Goal: Task Accomplishment & Management: Manage account settings

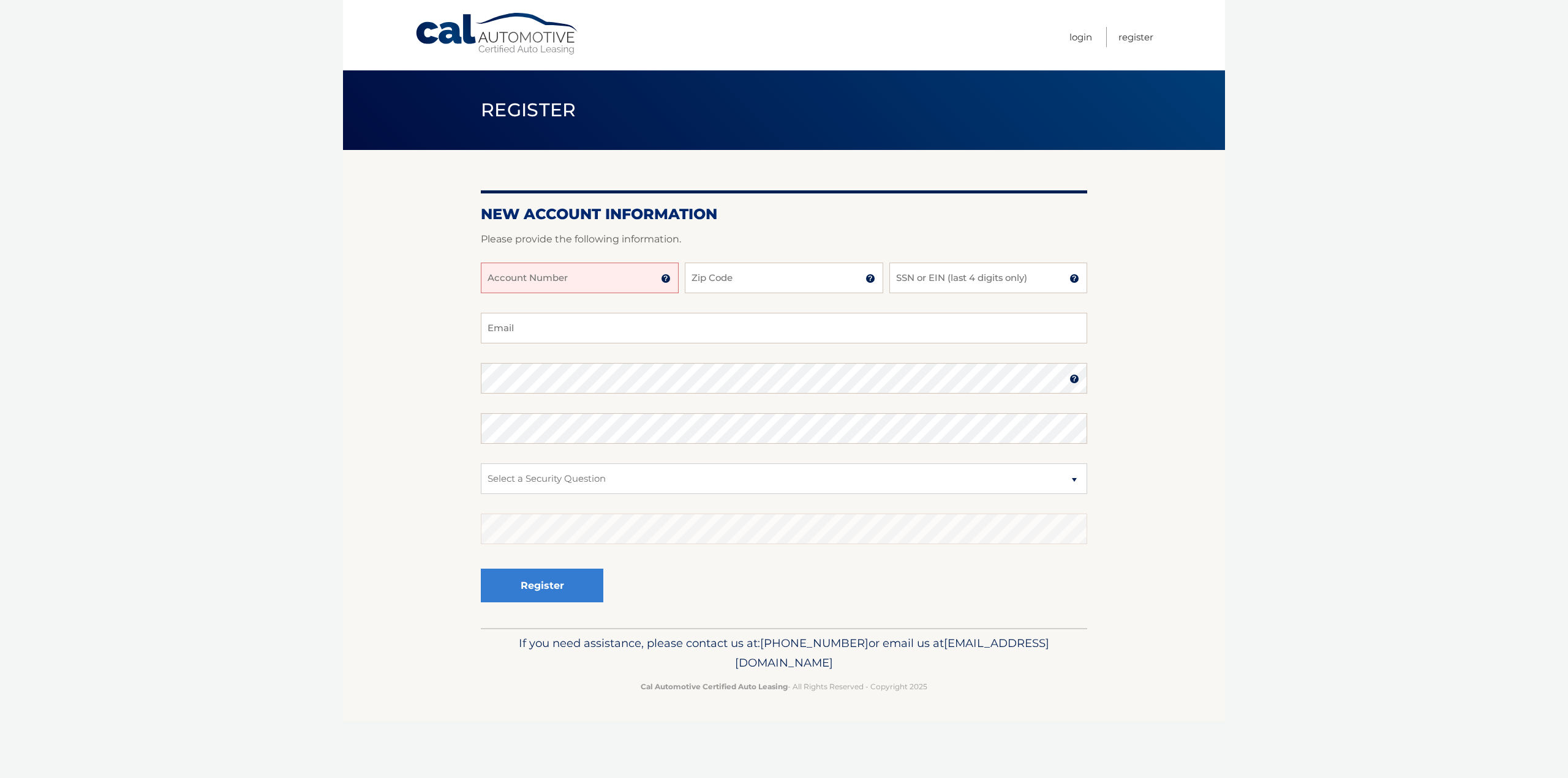
click at [569, 276] on input "Account Number" at bounding box center [579, 278] width 198 height 30
click at [992, 280] on input "SSN or EIN (last 4 digits only)" at bounding box center [988, 278] width 198 height 30
click at [616, 282] on input "Account Number" at bounding box center [579, 278] width 198 height 30
type input "44455528624"
click at [739, 266] on input "Zip Code" at bounding box center [783, 278] width 198 height 30
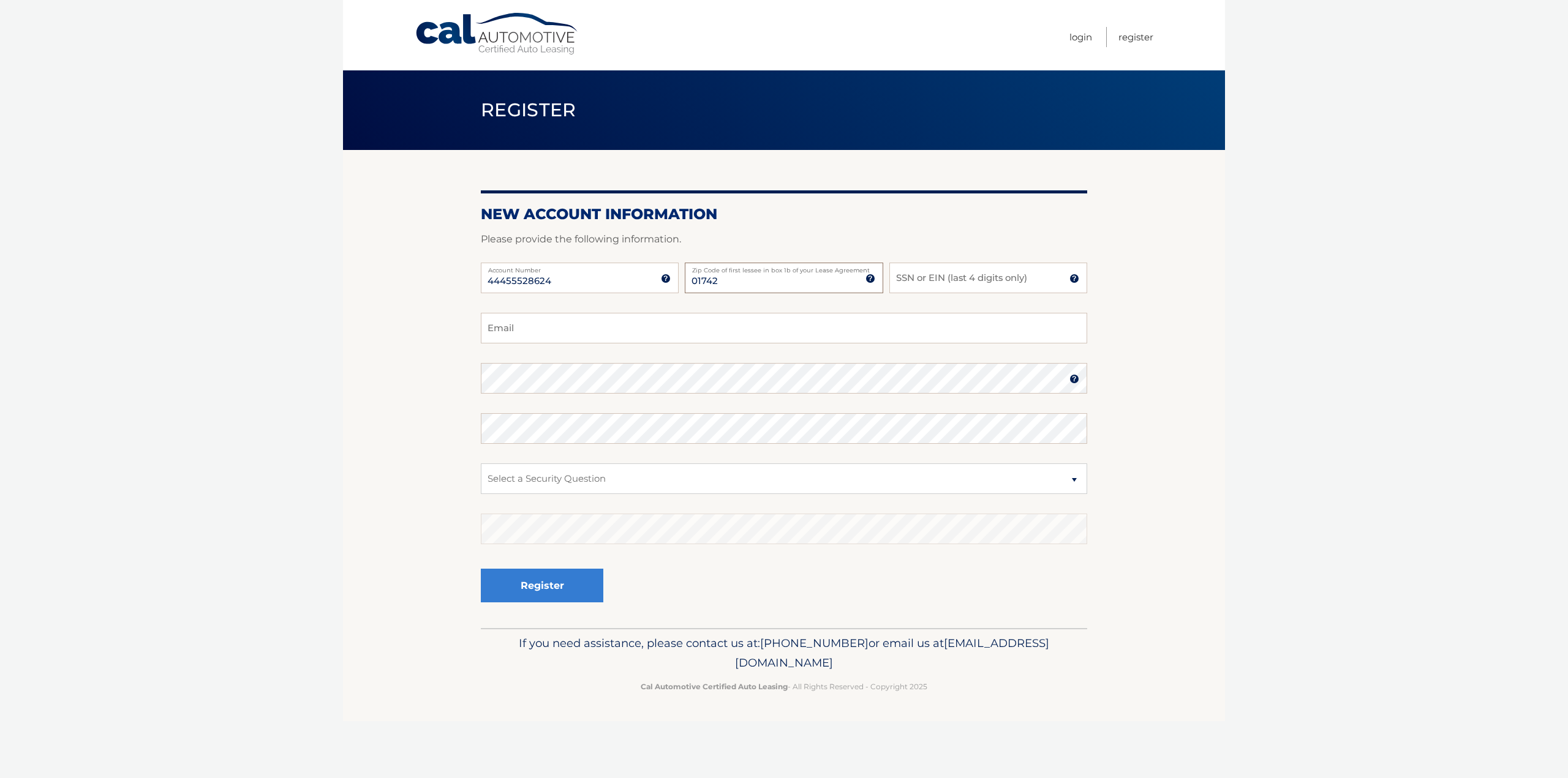
type input "01742"
click at [933, 281] on input "SSN or EIN (last 4 digits only)" at bounding box center [988, 278] width 198 height 30
click at [610, 480] on select "Select a Security Question What was the name of your elementary school? What is…" at bounding box center [783, 478] width 606 height 30
click at [1245, 522] on body "Cal Automotive Menu Login Register Register" at bounding box center [784, 389] width 1568 height 778
click at [581, 477] on select "Select a Security Question What was the name of your elementary school? What is…" at bounding box center [783, 478] width 606 height 30
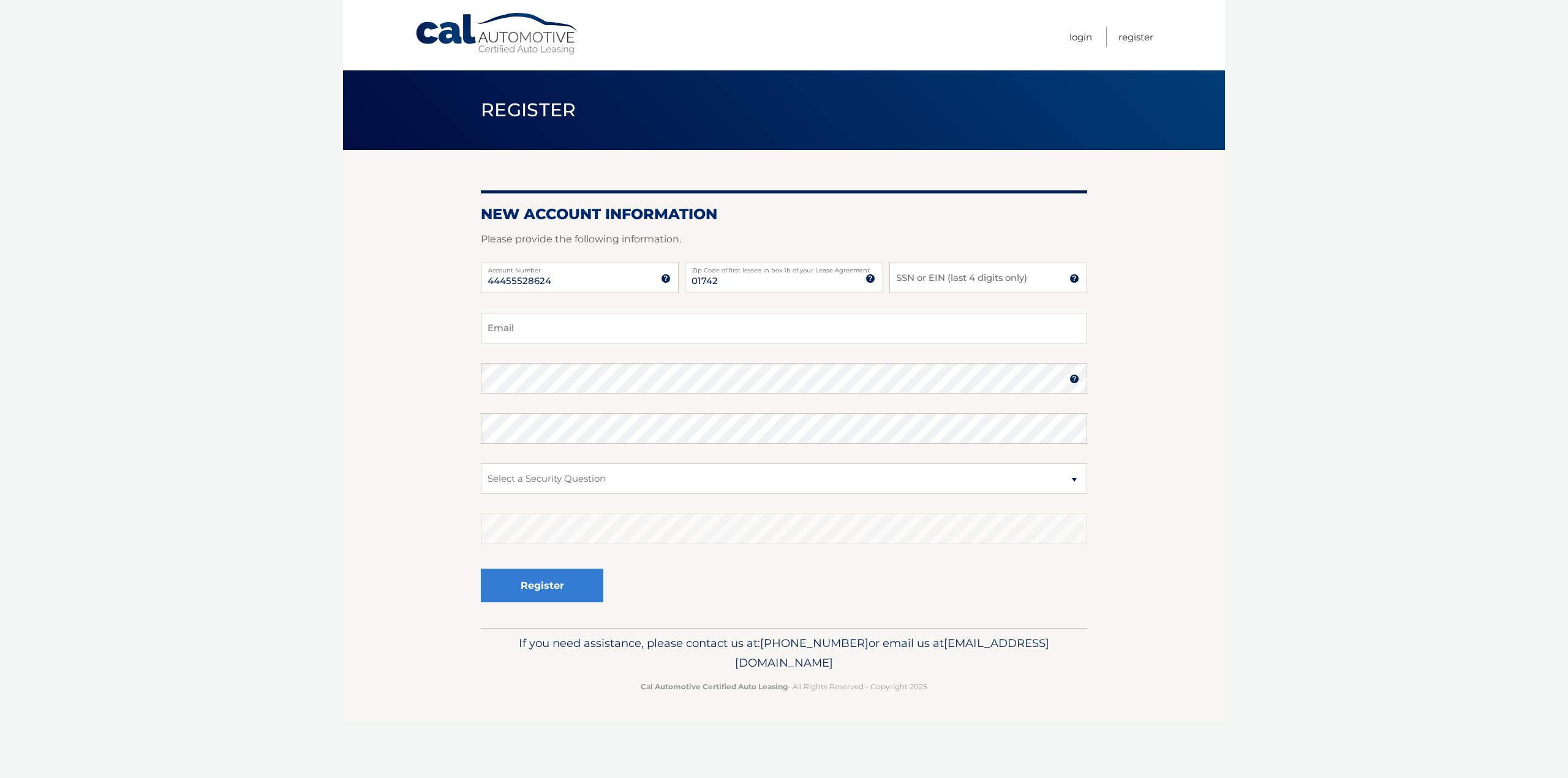
click at [1377, 520] on body "Cal Automotive Menu Login Register Register" at bounding box center [784, 389] width 1568 height 778
click at [965, 276] on input "SSN or EIN (last 4 digits only)" at bounding box center [988, 278] width 198 height 30
type input "6275"
click at [752, 332] on input "Email" at bounding box center [783, 328] width 606 height 30
type input "[PERSON_NAME][EMAIL_ADDRESS][DOMAIN_NAME]"
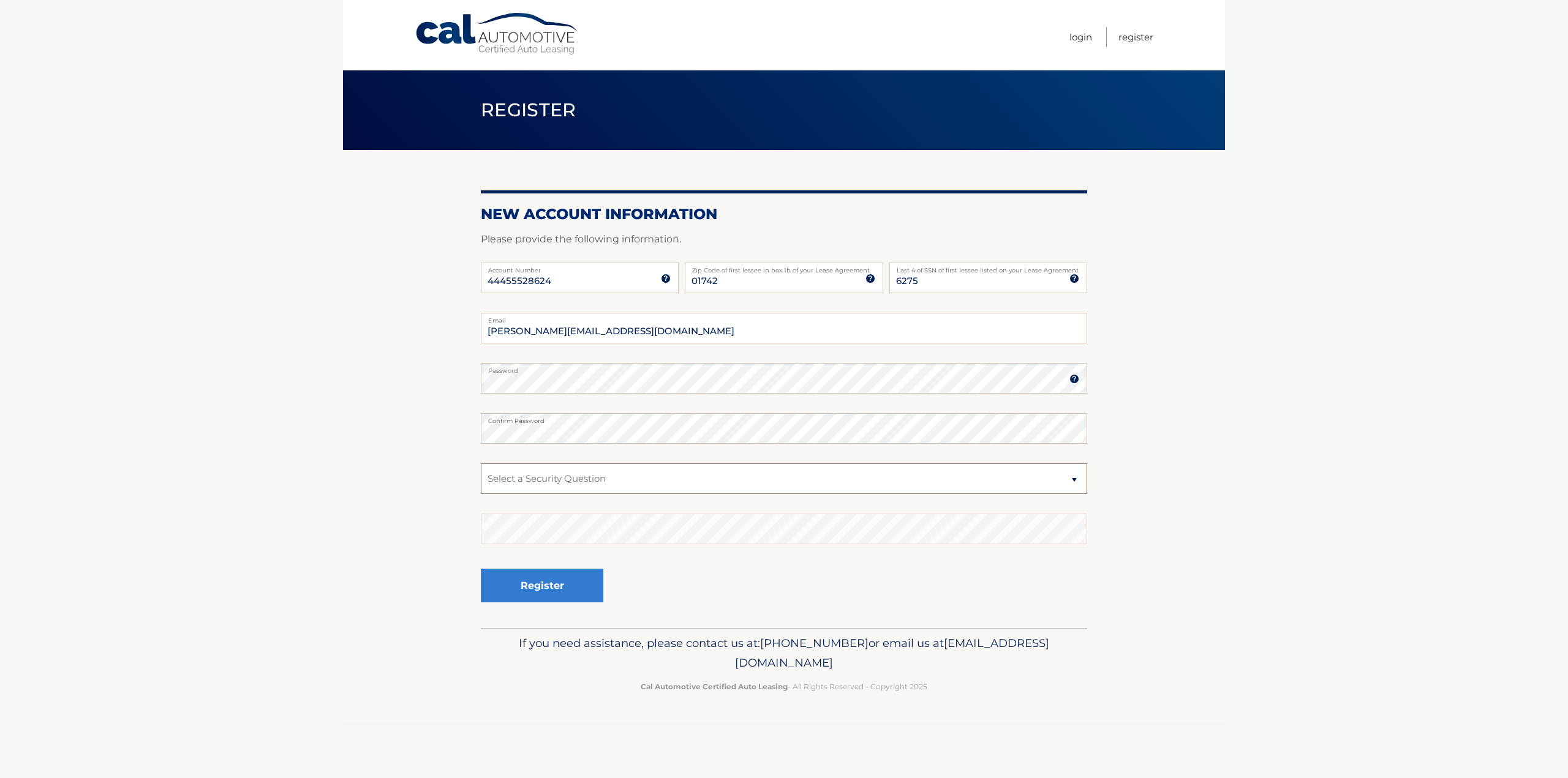
click at [566, 482] on select "Select a Security Question What was the name of your elementary school? What is…" at bounding box center [783, 478] width 606 height 30
select select "4"
click at [481, 463] on select "Select a Security Question What was the name of your elementary school? What is…" at bounding box center [783, 478] width 606 height 30
click at [551, 583] on button "Register" at bounding box center [542, 586] width 123 height 34
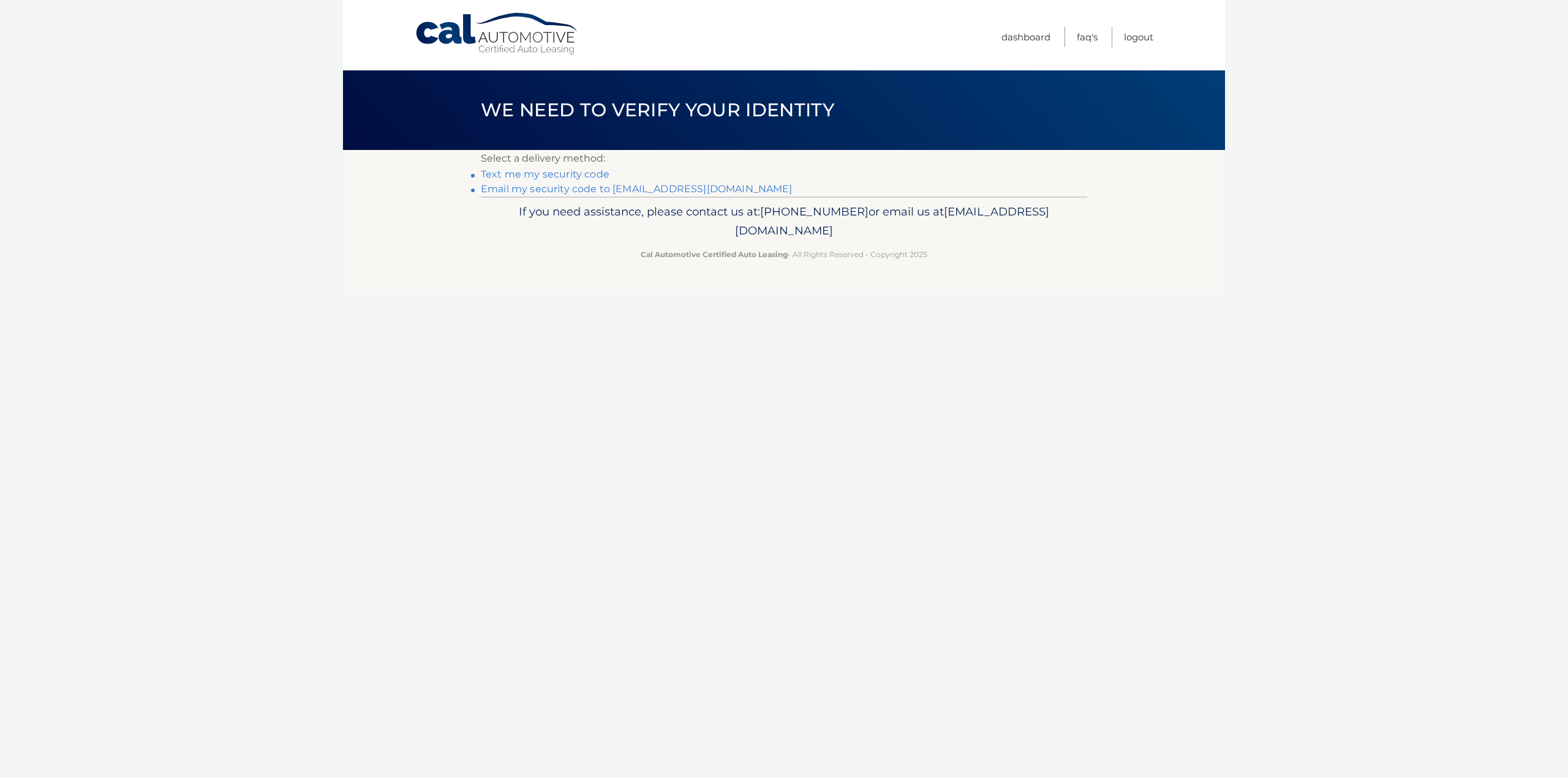
click at [555, 173] on link "Text me my security code" at bounding box center [544, 174] width 128 height 11
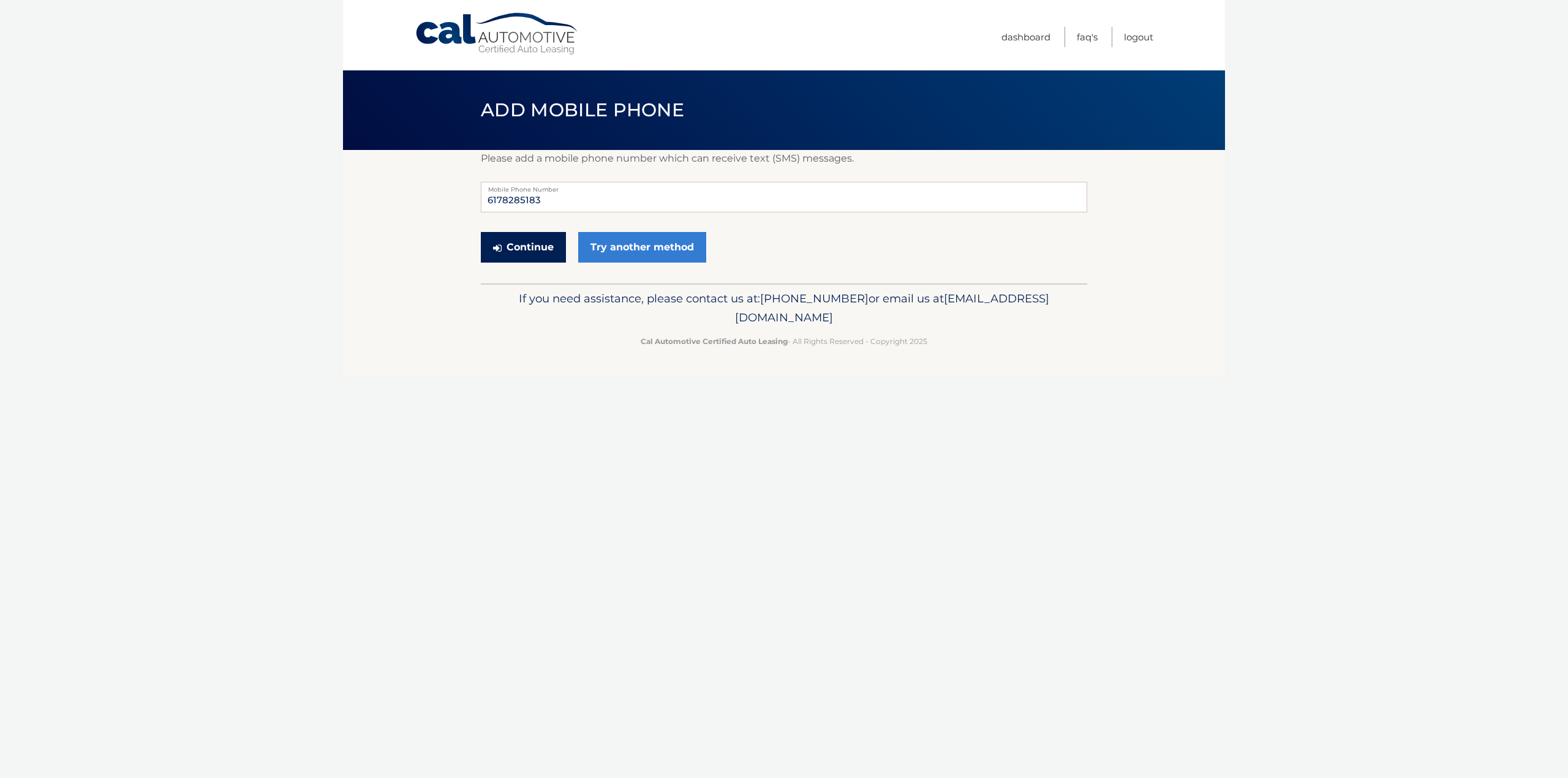
click at [525, 250] on button "Continue" at bounding box center [523, 247] width 85 height 30
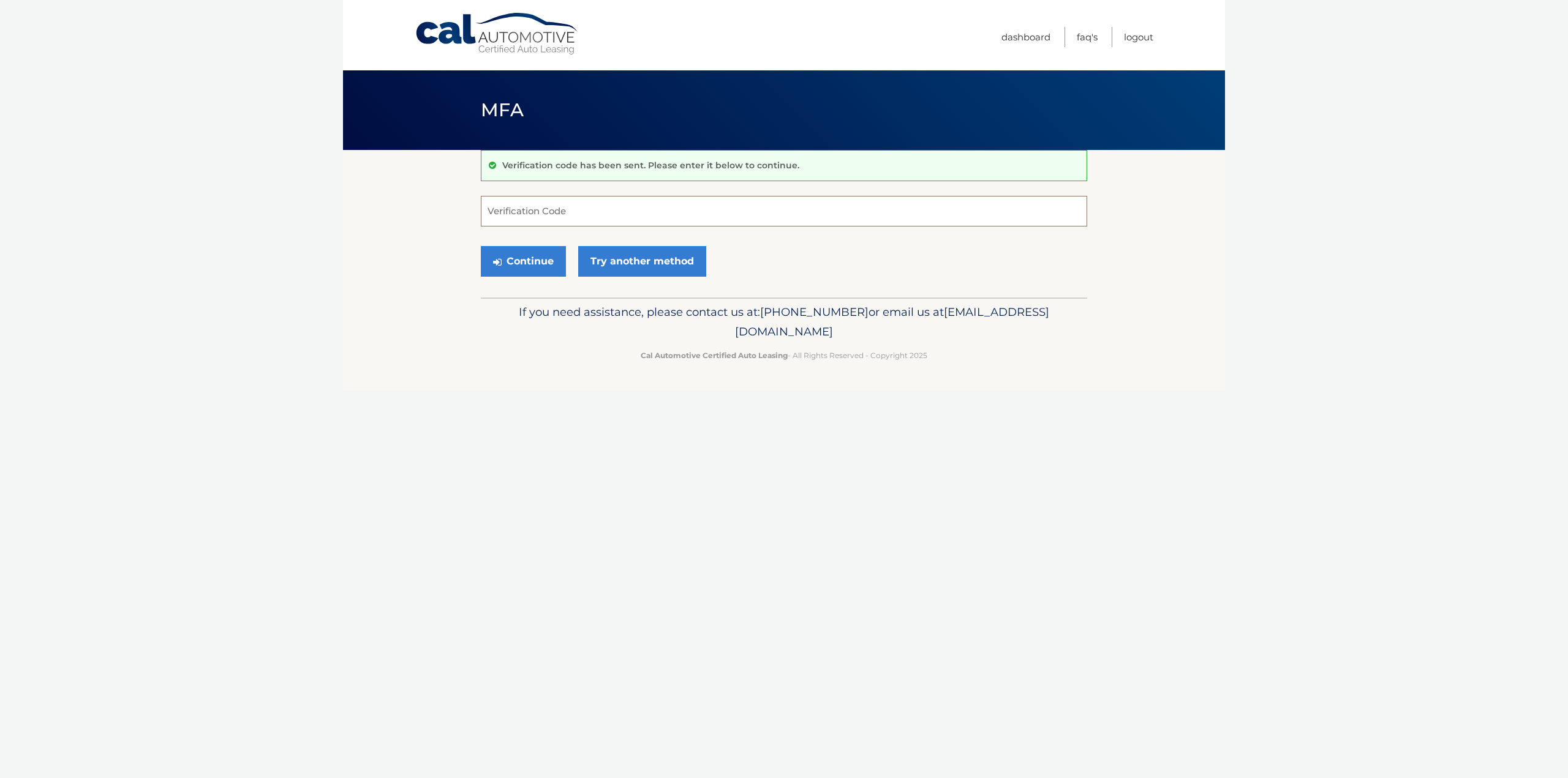
click at [547, 205] on input "Verification Code" at bounding box center [783, 210] width 606 height 30
type input "917620"
click at [513, 261] on button "Continue" at bounding box center [523, 261] width 85 height 30
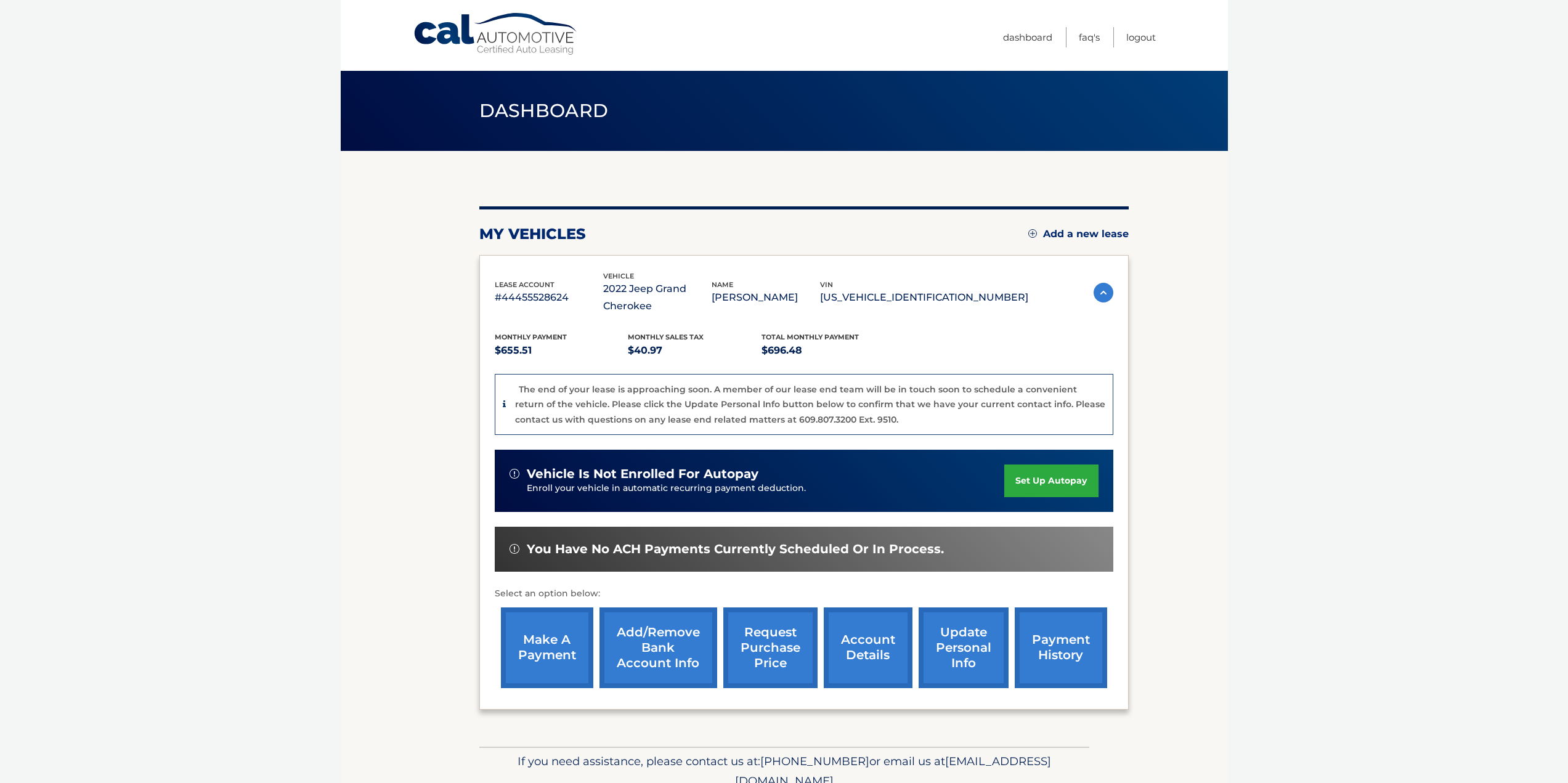
click at [1103, 296] on img at bounding box center [1104, 293] width 20 height 20
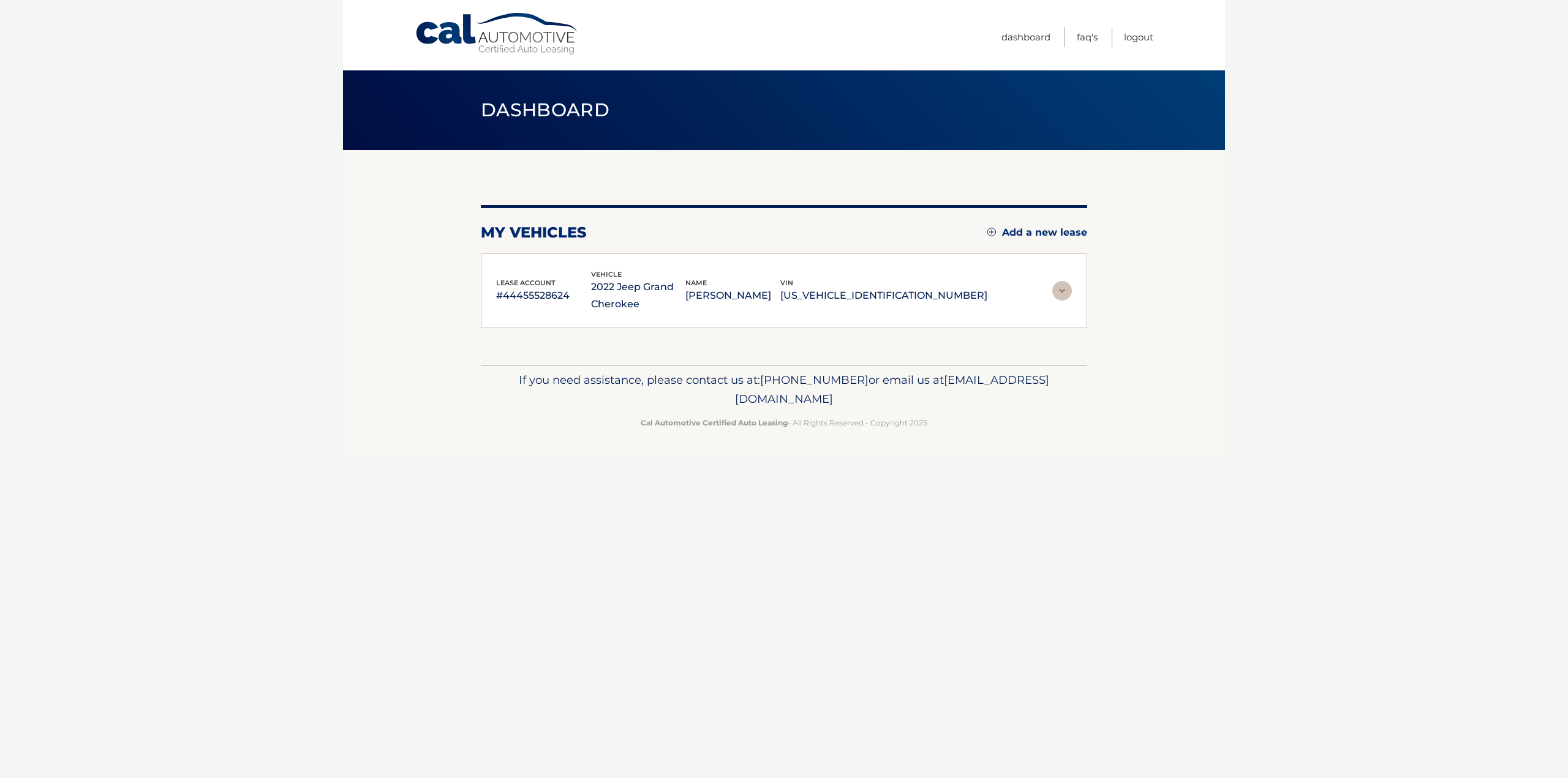
click at [1060, 288] on img at bounding box center [1062, 291] width 20 height 20
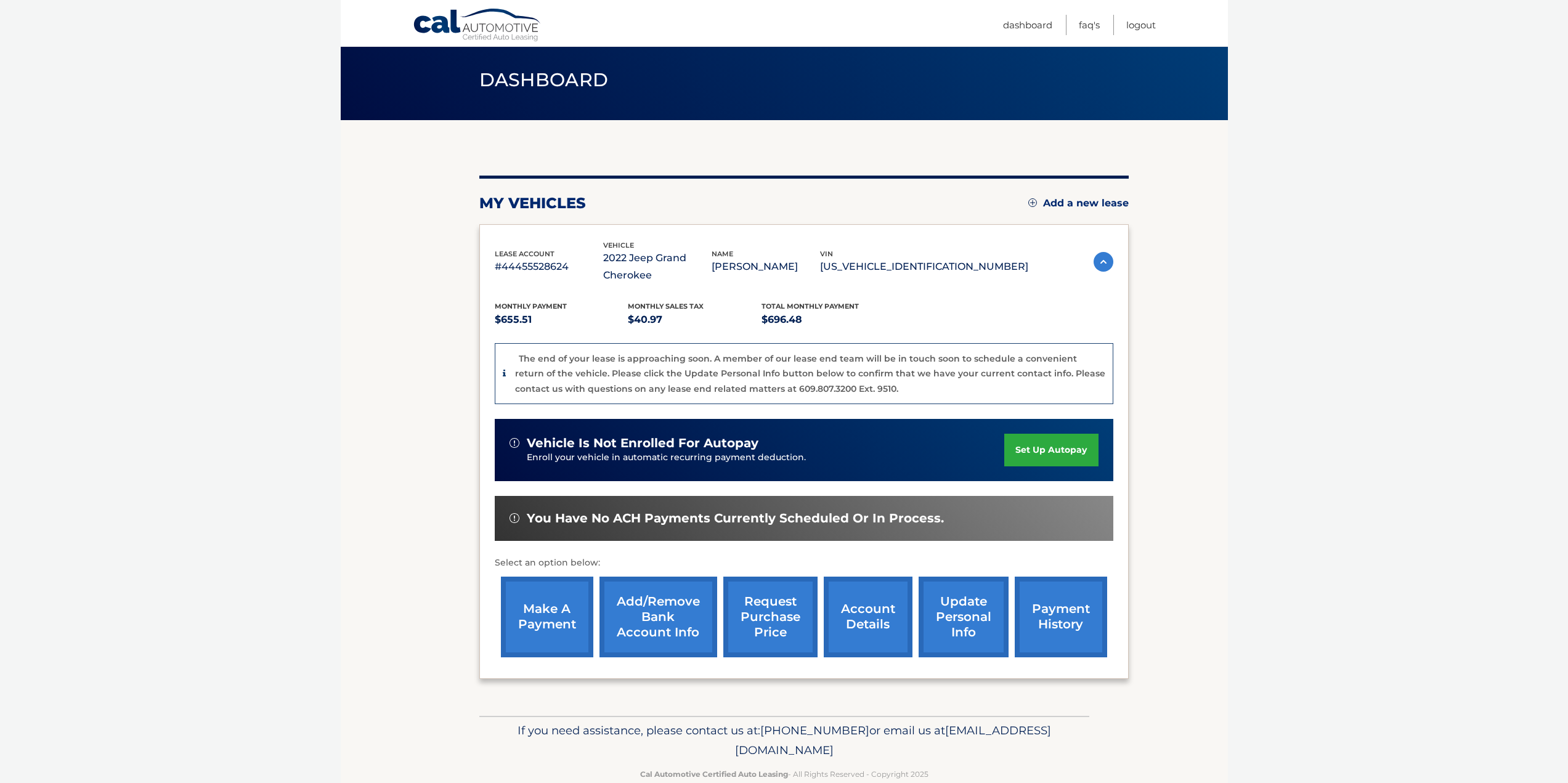
scroll to position [57, 0]
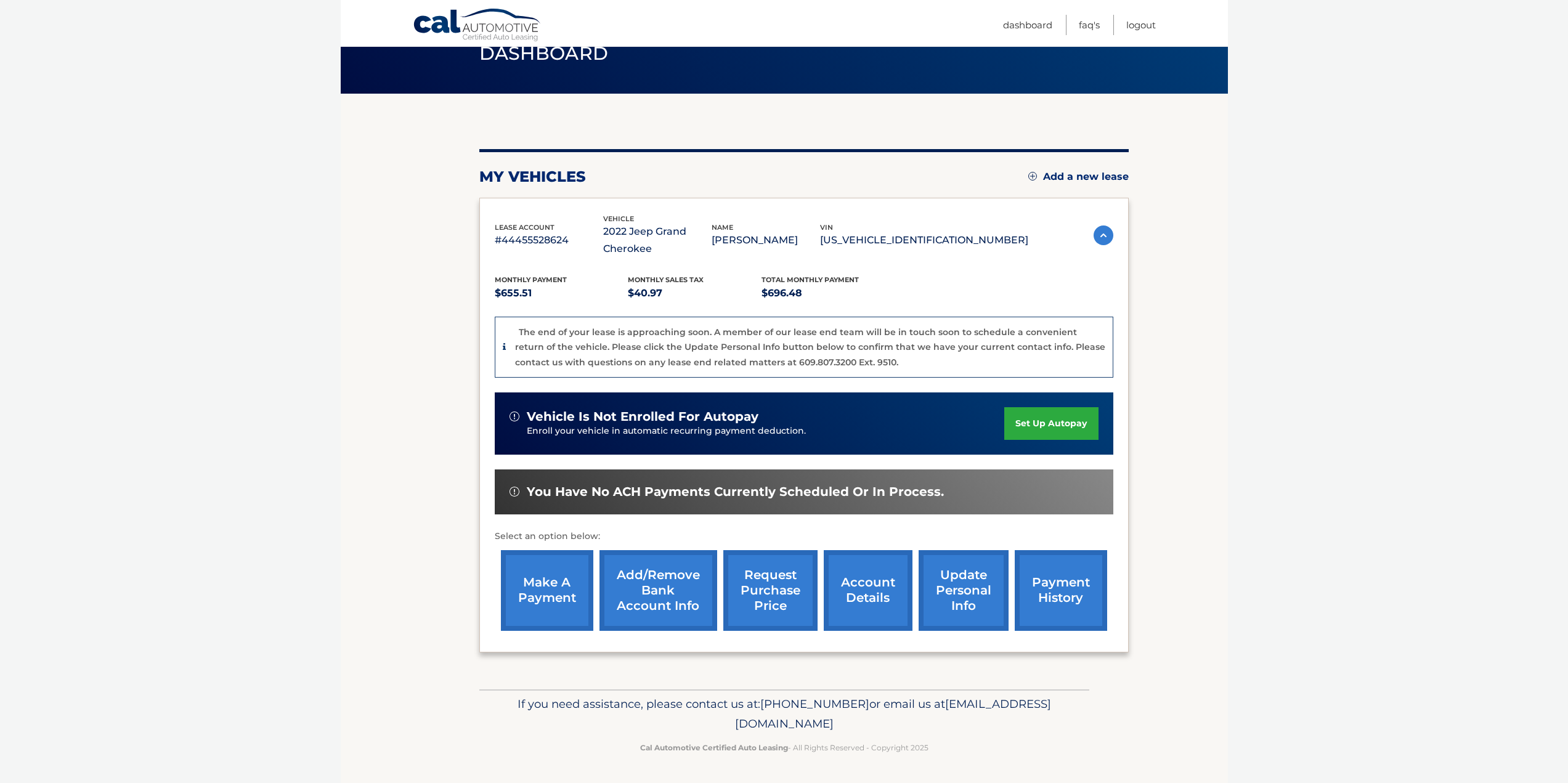
click at [769, 585] on link "request purchase price" at bounding box center [770, 590] width 94 height 81
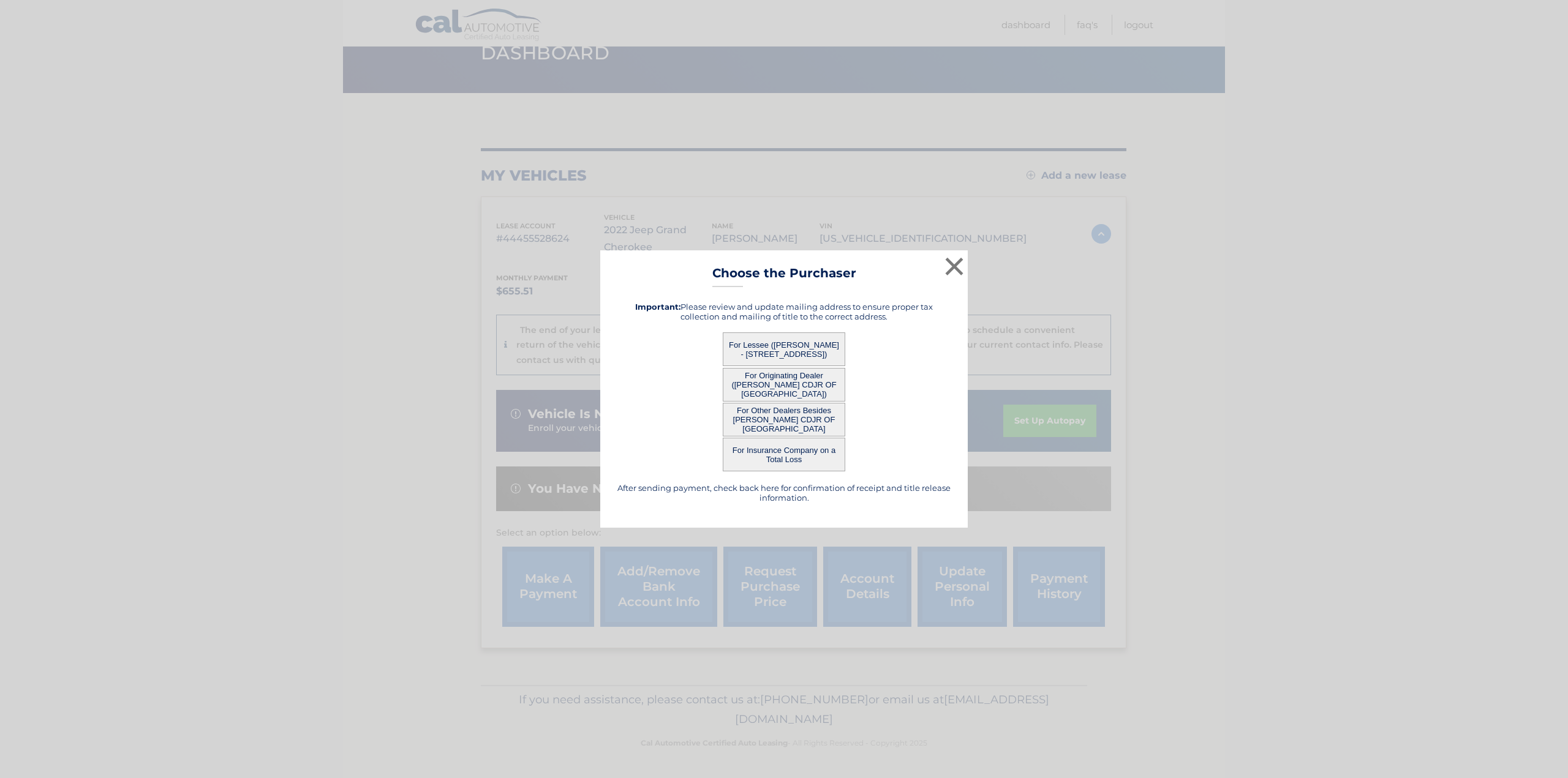
click at [769, 344] on button "For Lessee ([PERSON_NAME] - [STREET_ADDRESS])" at bounding box center [784, 349] width 123 height 34
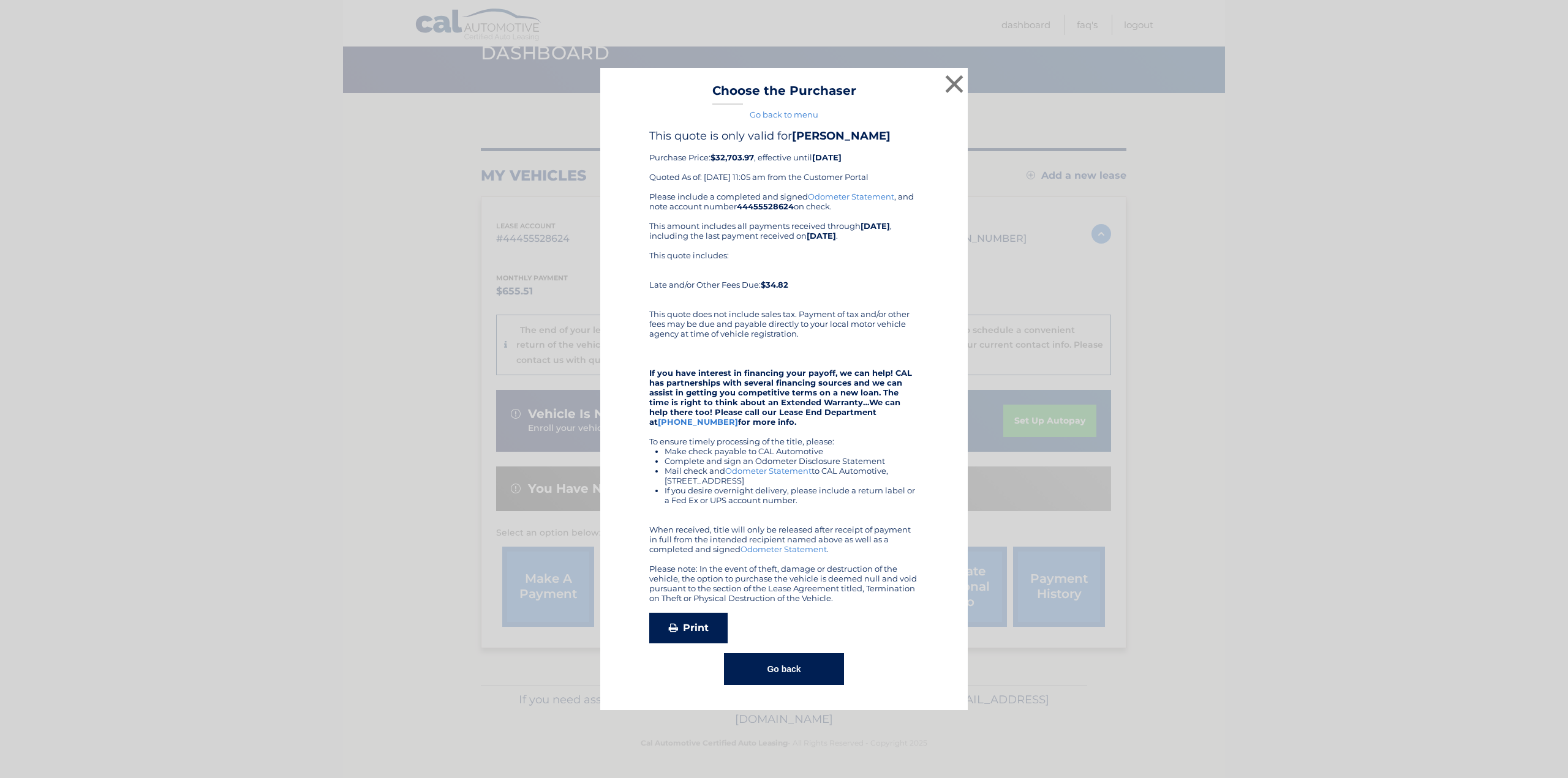
click at [687, 629] on link "Print" at bounding box center [688, 628] width 79 height 30
click at [779, 673] on button "Go back" at bounding box center [783, 669] width 119 height 32
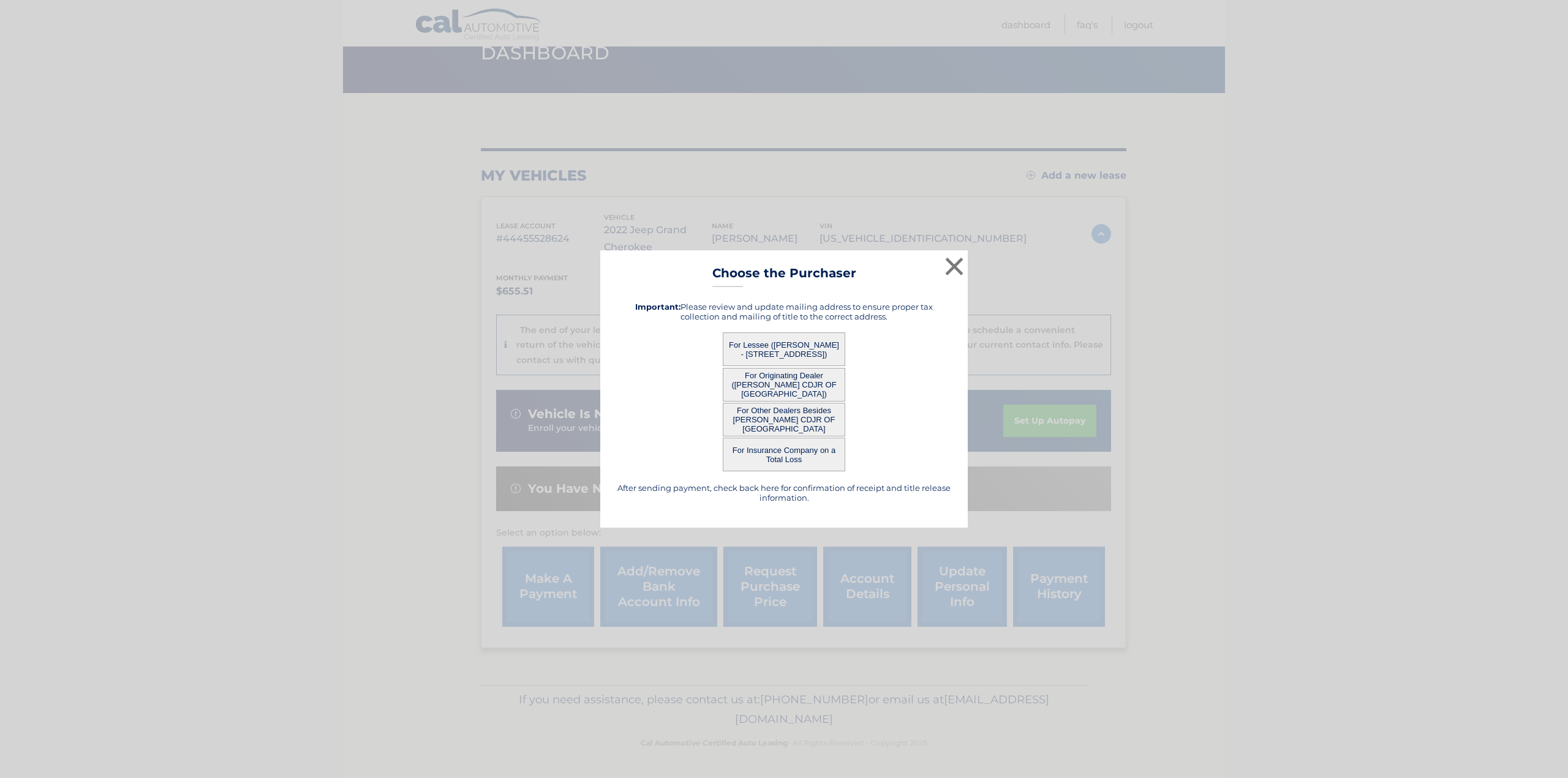
click at [775, 384] on button "For Originating Dealer ([PERSON_NAME] CDJR OF [GEOGRAPHIC_DATA])" at bounding box center [784, 385] width 123 height 34
click at [779, 377] on button "For Originating Dealer ([PERSON_NAME] CDJR OF [GEOGRAPHIC_DATA])" at bounding box center [784, 385] width 123 height 34
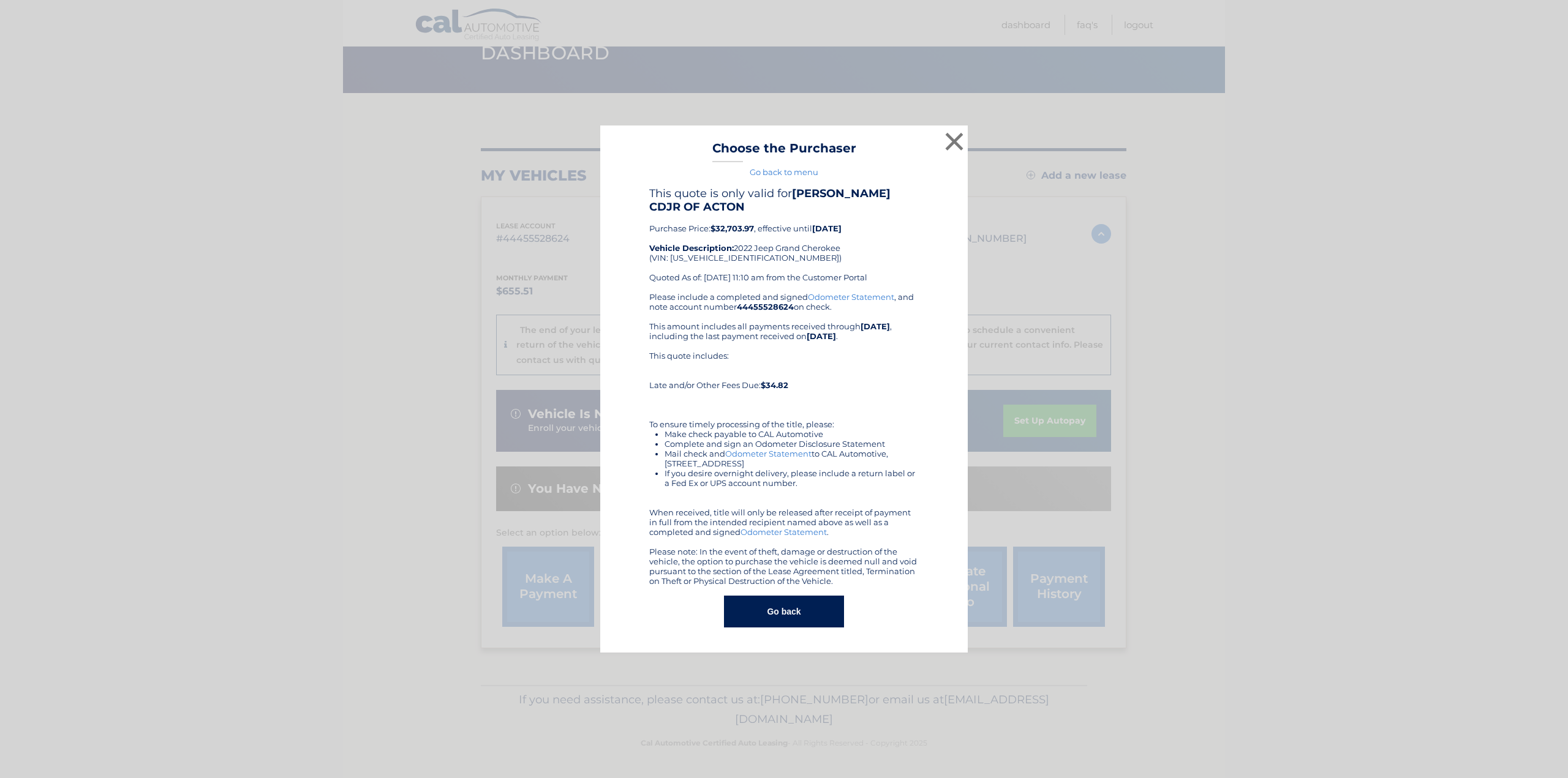
click at [787, 628] on div "× Choose the Purchaser Go back to menu After sending payment, check back here f…" at bounding box center [784, 389] width 367 height 527
click at [792, 602] on button "Go back" at bounding box center [783, 611] width 119 height 32
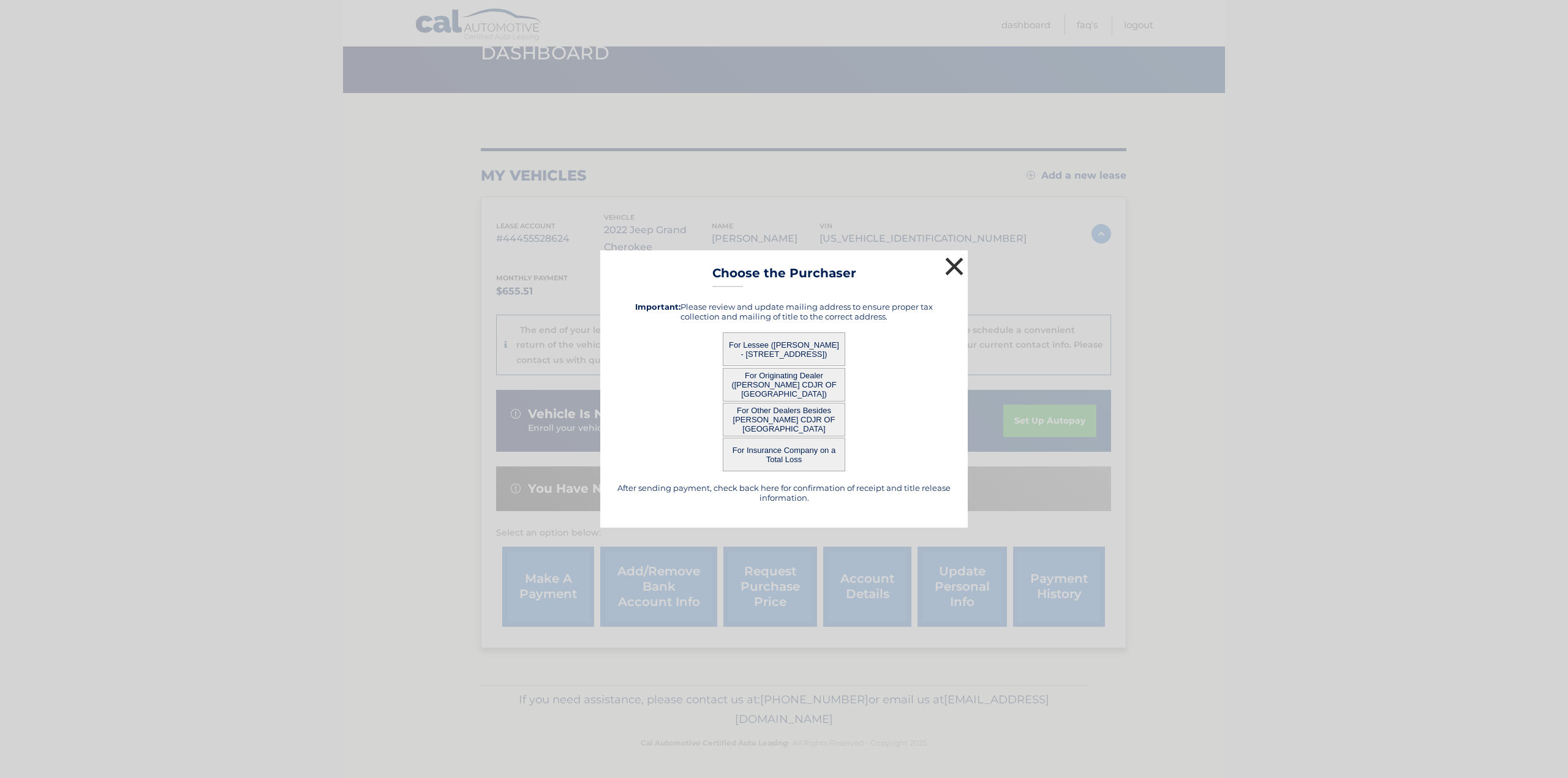
click at [951, 264] on button "×" at bounding box center [954, 266] width 25 height 25
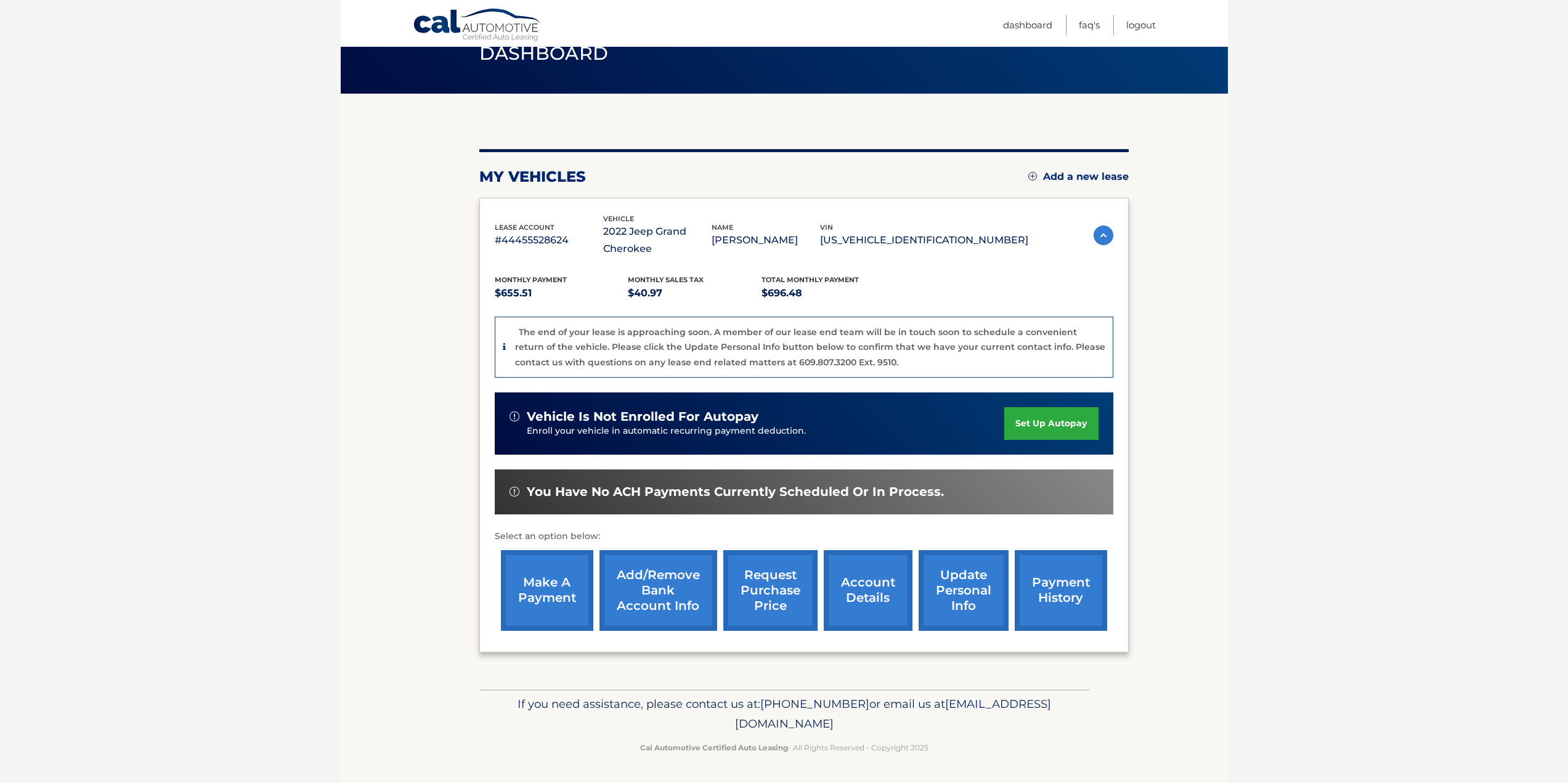
click at [872, 585] on link "account details" at bounding box center [868, 590] width 88 height 81
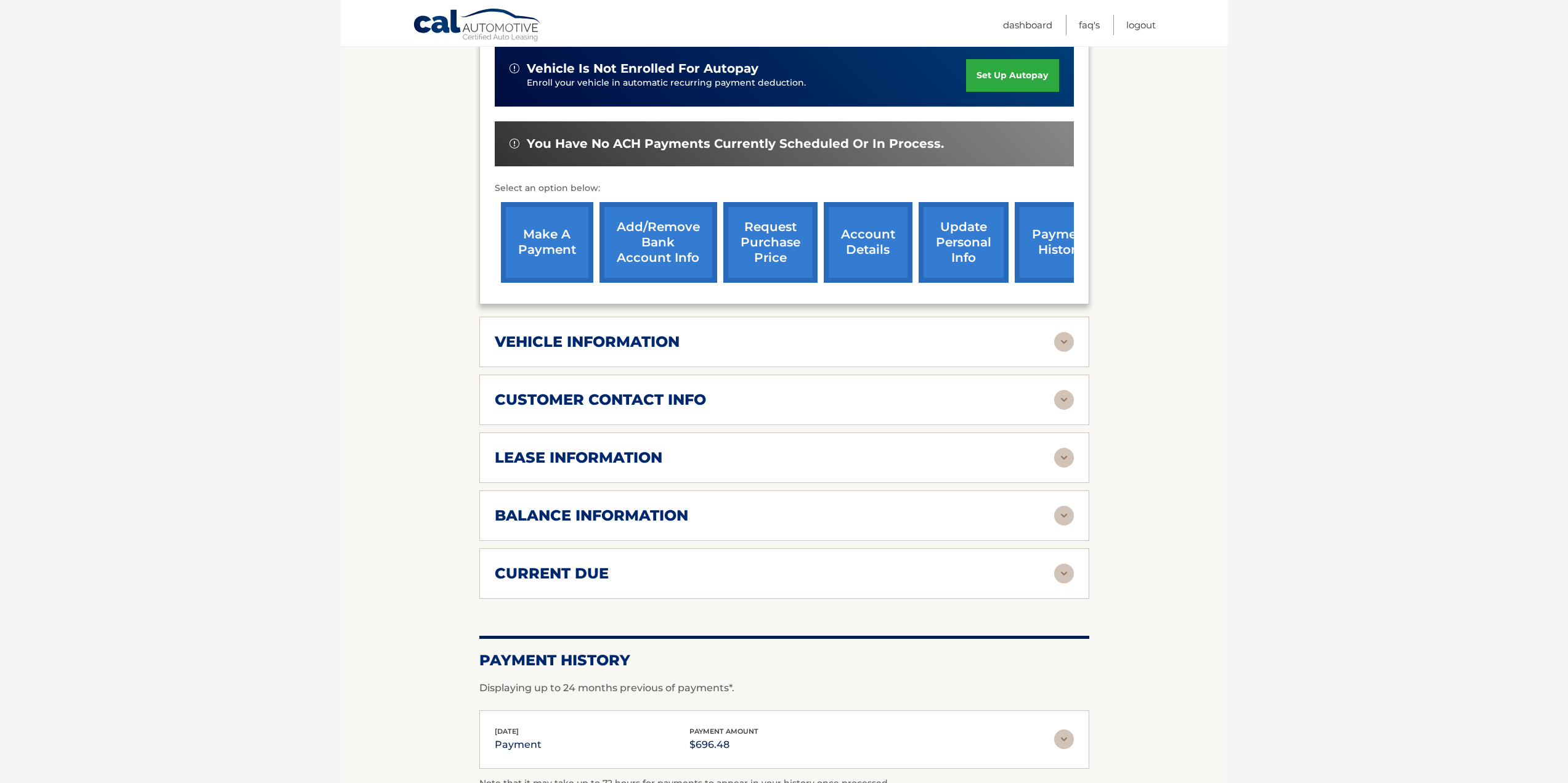
scroll to position [369, 0]
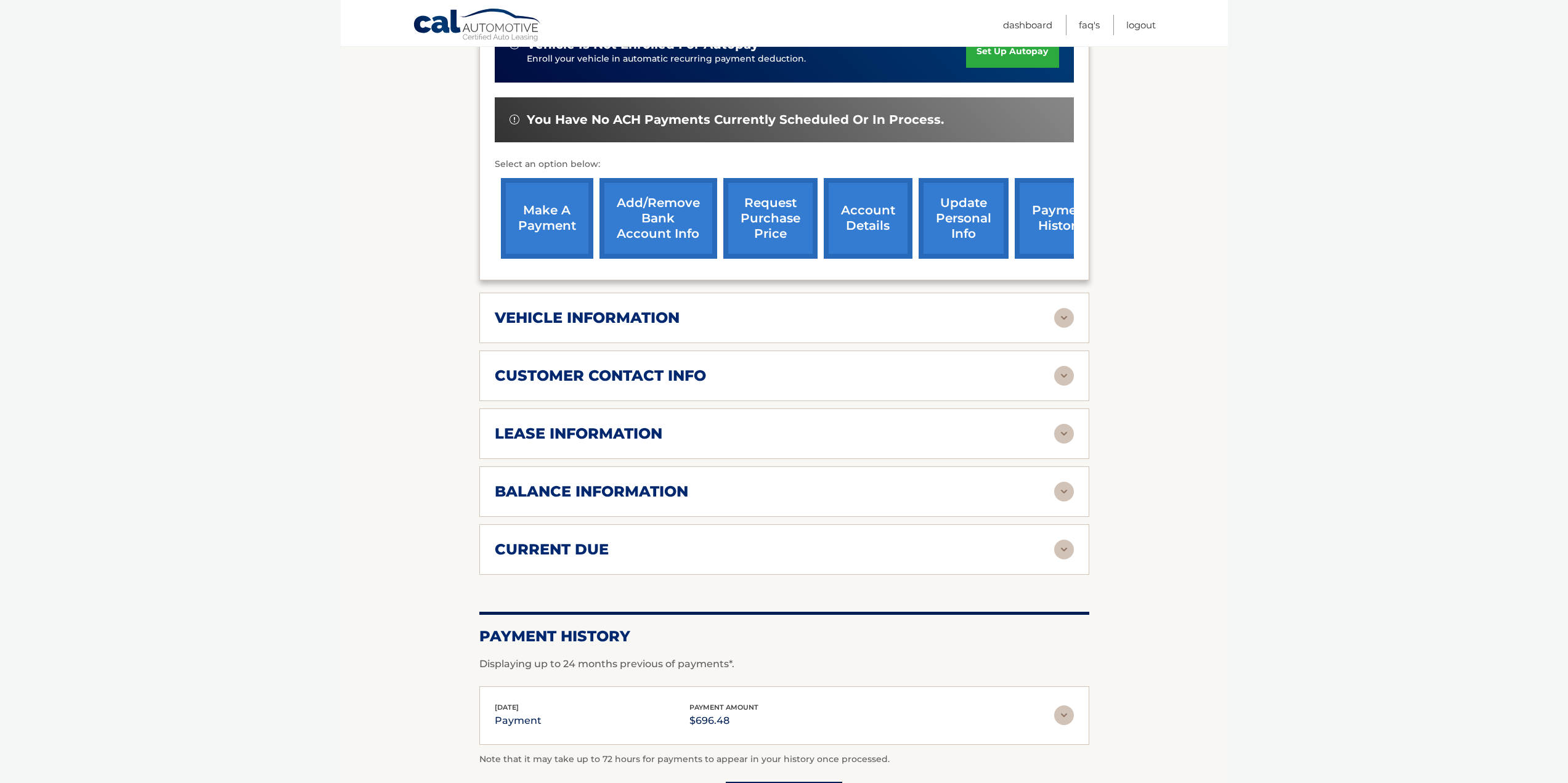
click at [714, 486] on div "balance information" at bounding box center [774, 492] width 560 height 19
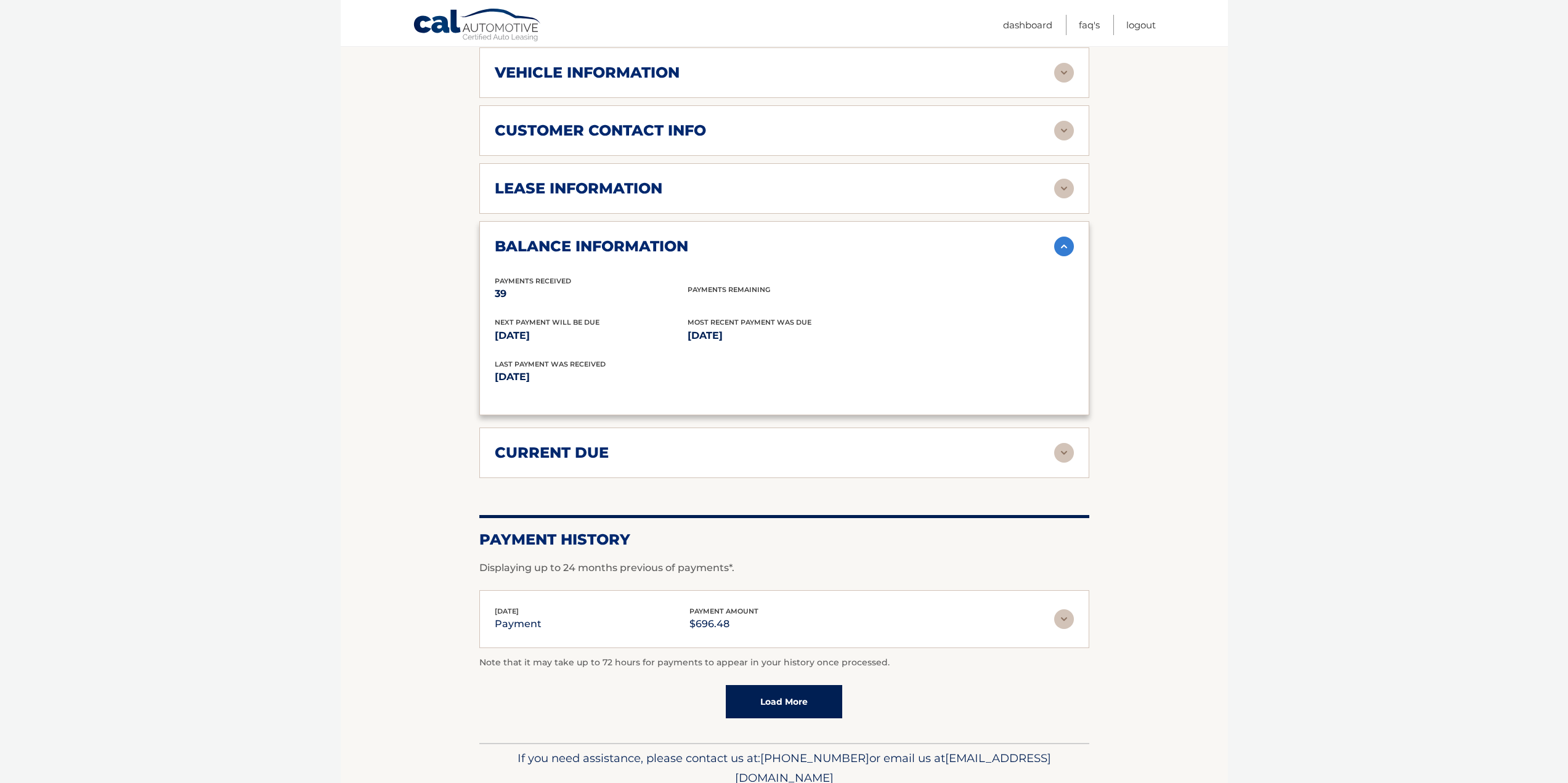
scroll to position [616, 0]
click at [654, 451] on div "current due" at bounding box center [774, 451] width 560 height 19
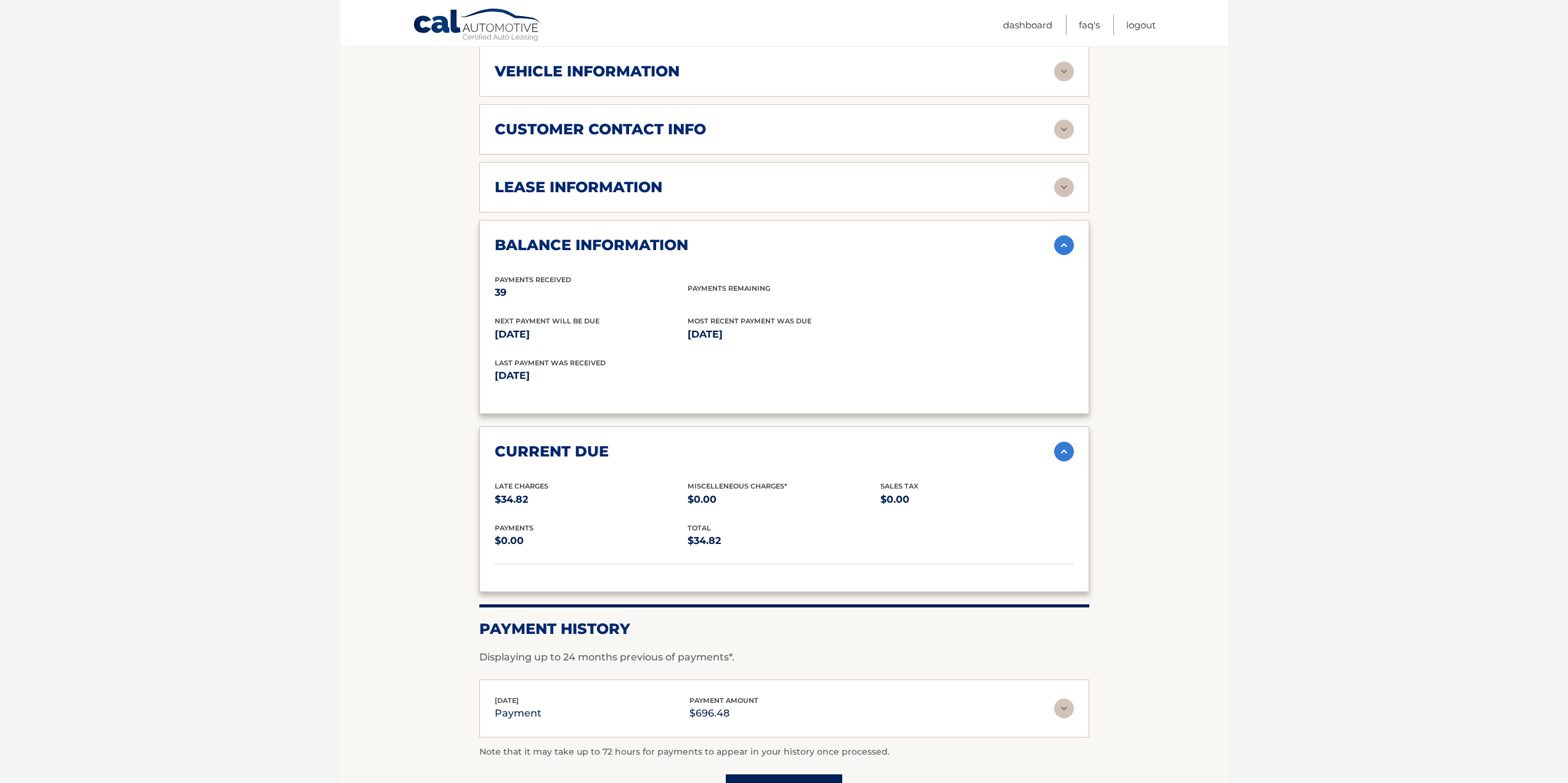
click at [654, 451] on div "current due" at bounding box center [774, 451] width 560 height 19
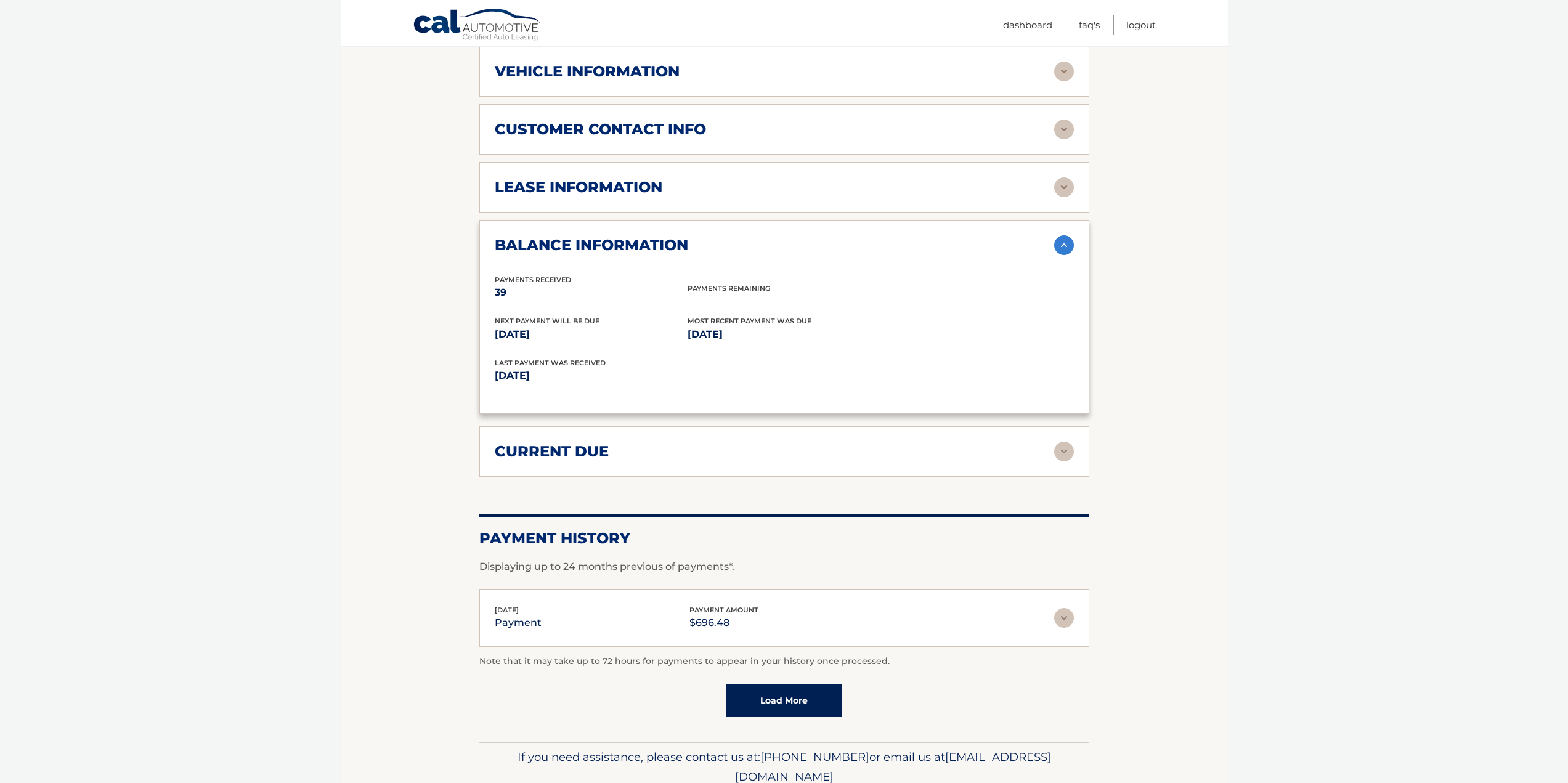
scroll to position [668, 0]
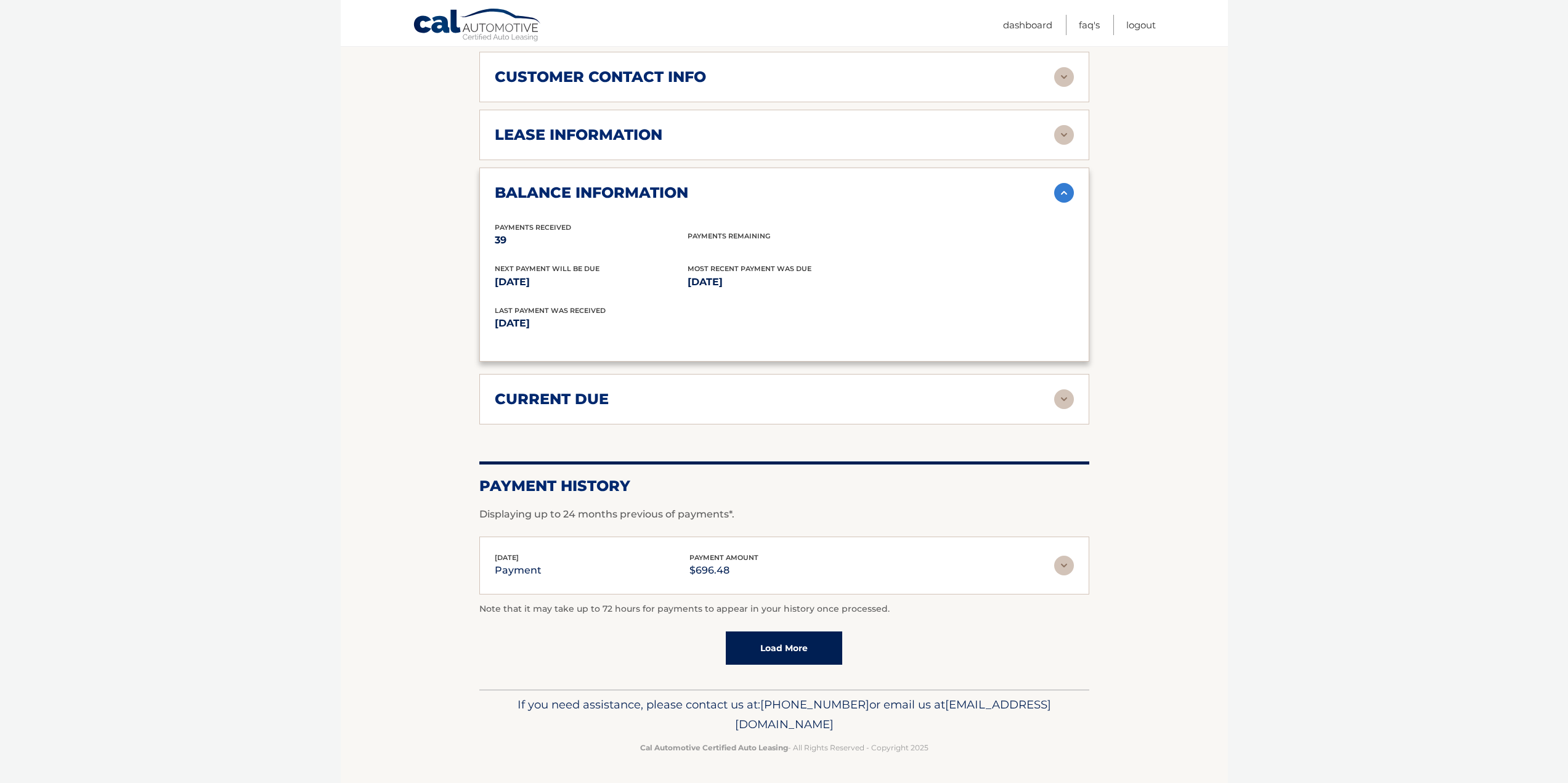
click at [655, 560] on div "[DATE] payment payment amount $696.48" at bounding box center [774, 566] width 560 height 28
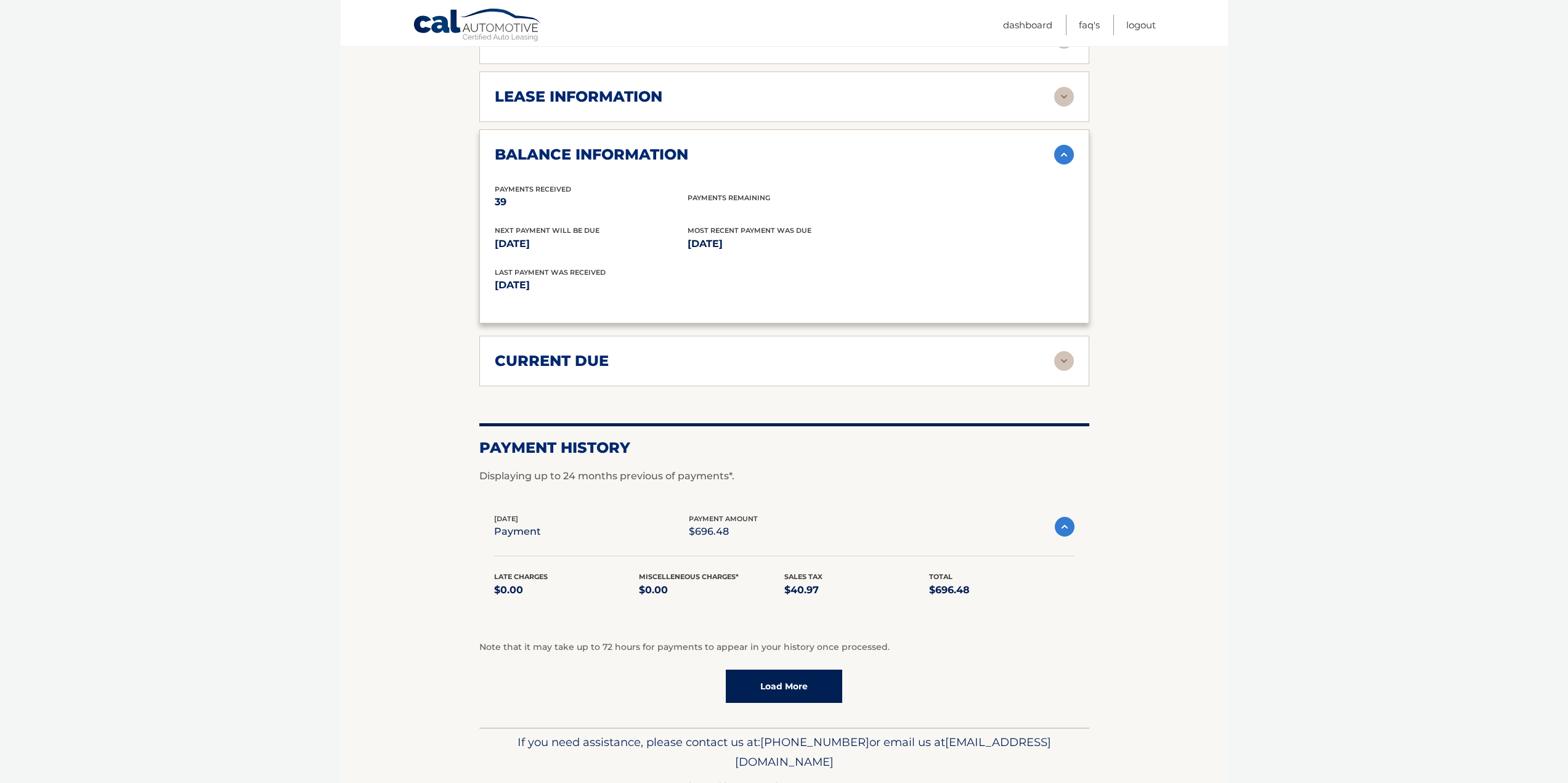
scroll to position [744, 0]
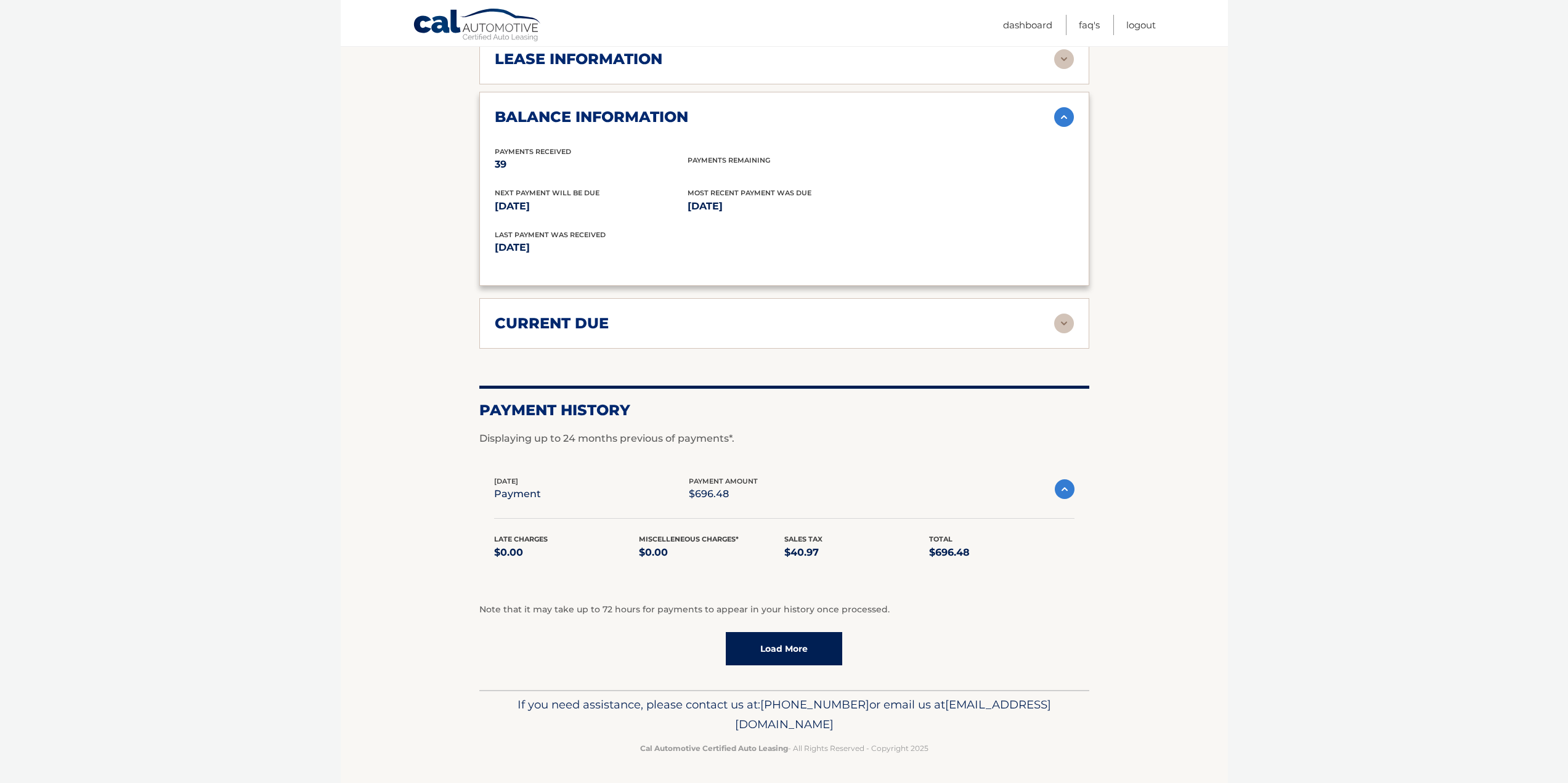
click at [1061, 490] on img at bounding box center [1065, 489] width 20 height 20
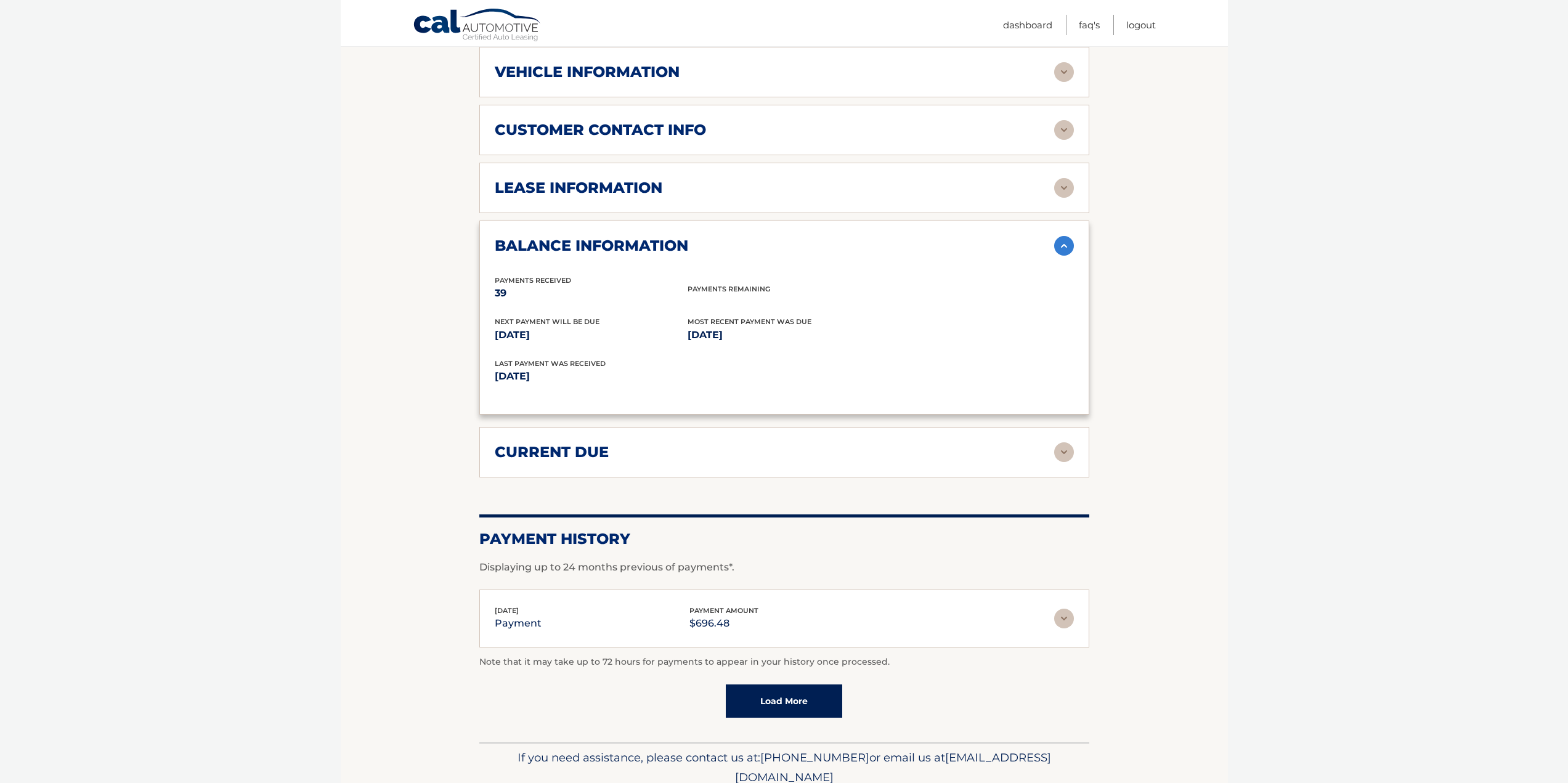
scroll to position [668, 0]
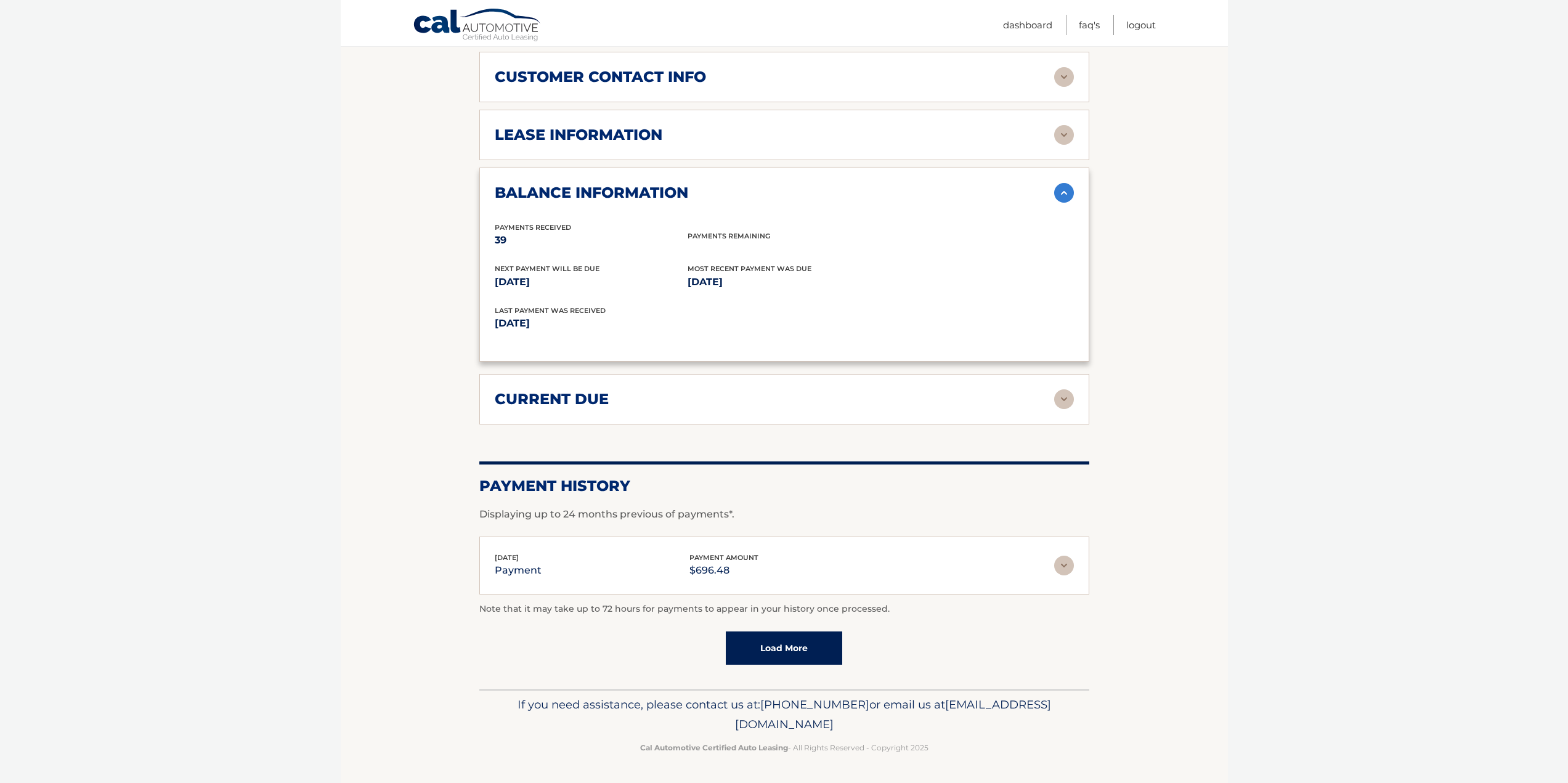
click at [800, 646] on link "Load More" at bounding box center [784, 648] width 116 height 34
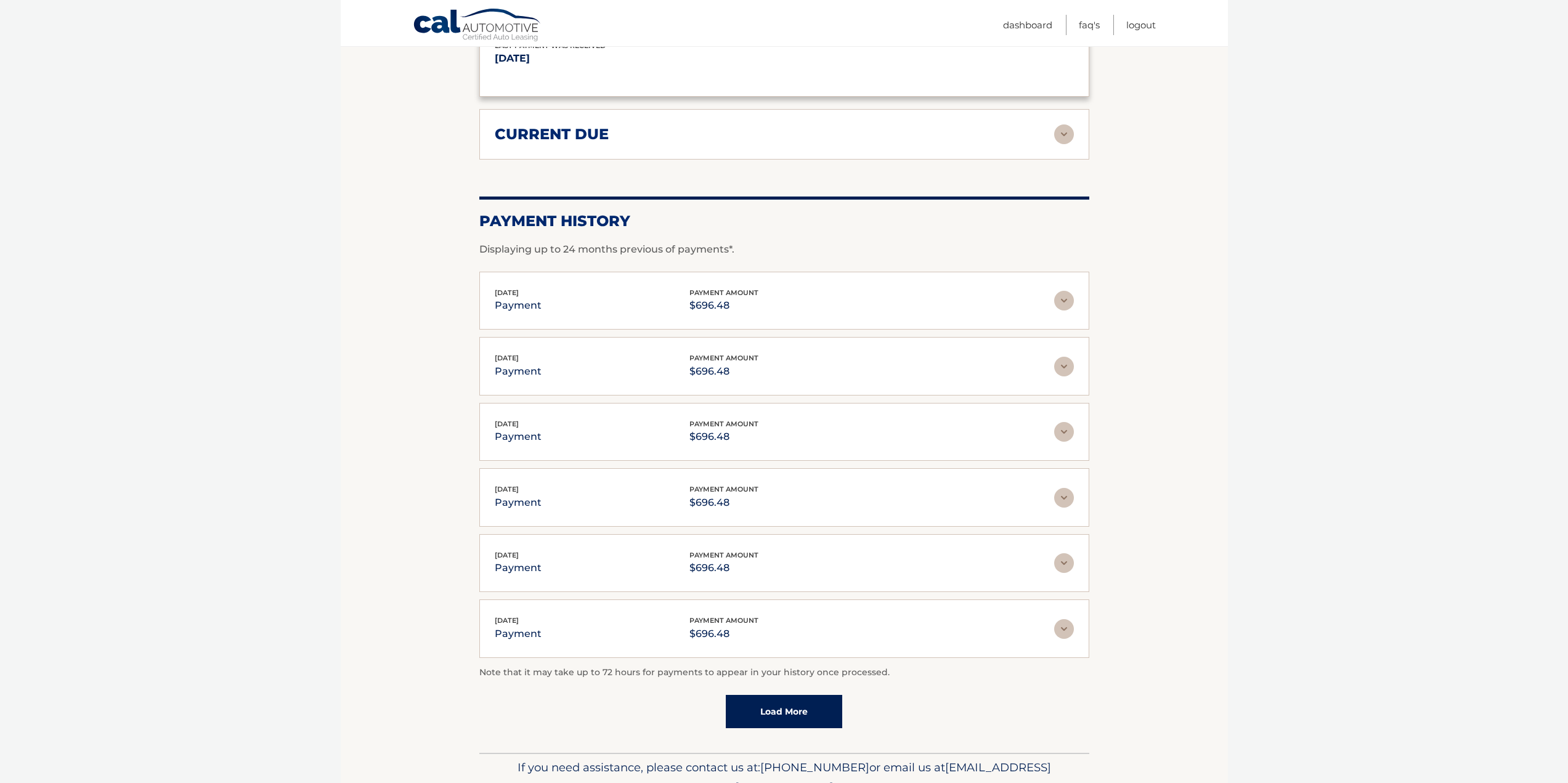
scroll to position [750, 0]
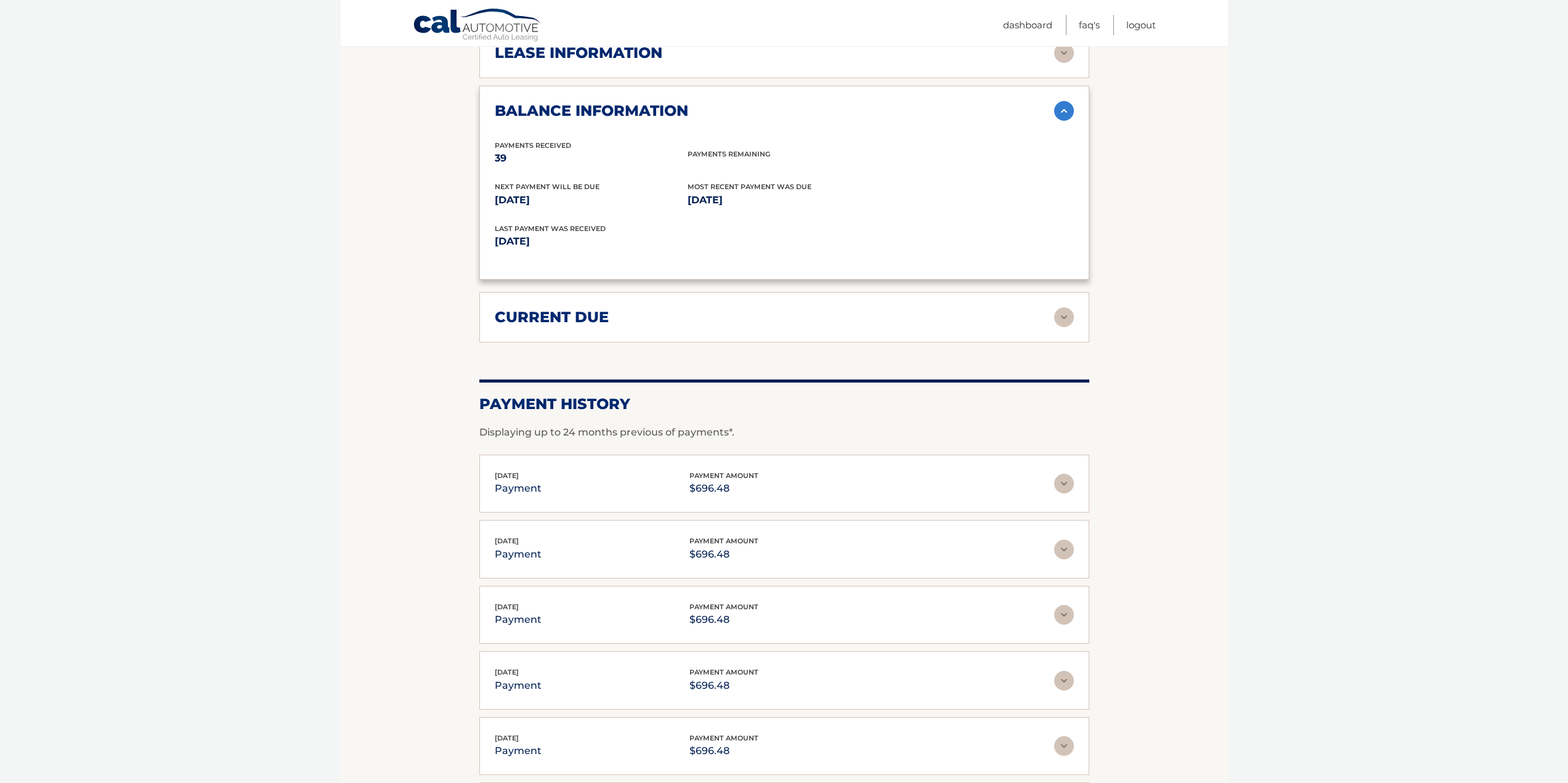
click at [1062, 486] on img at bounding box center [1064, 483] width 20 height 20
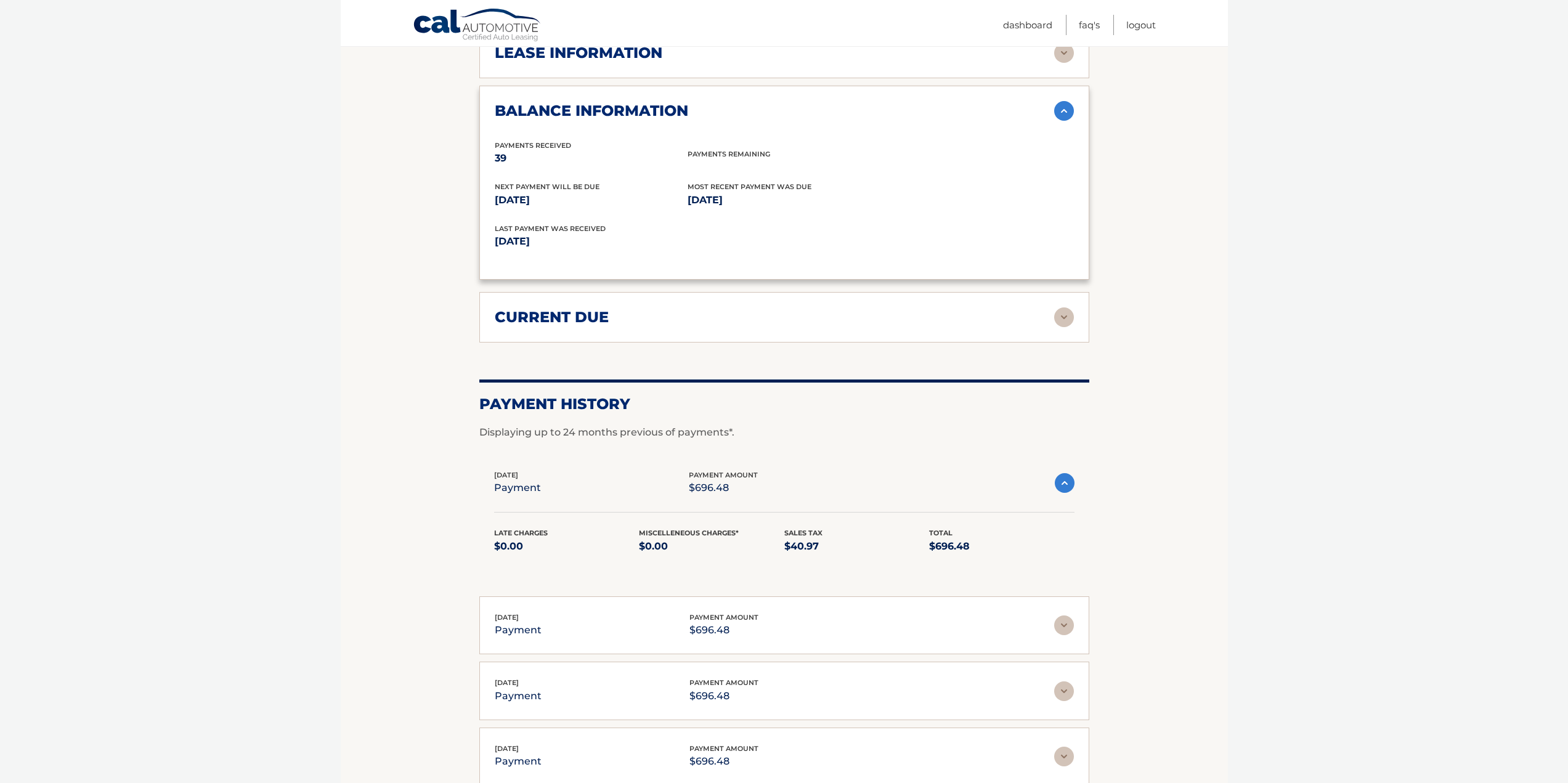
click at [1062, 486] on img at bounding box center [1065, 483] width 20 height 20
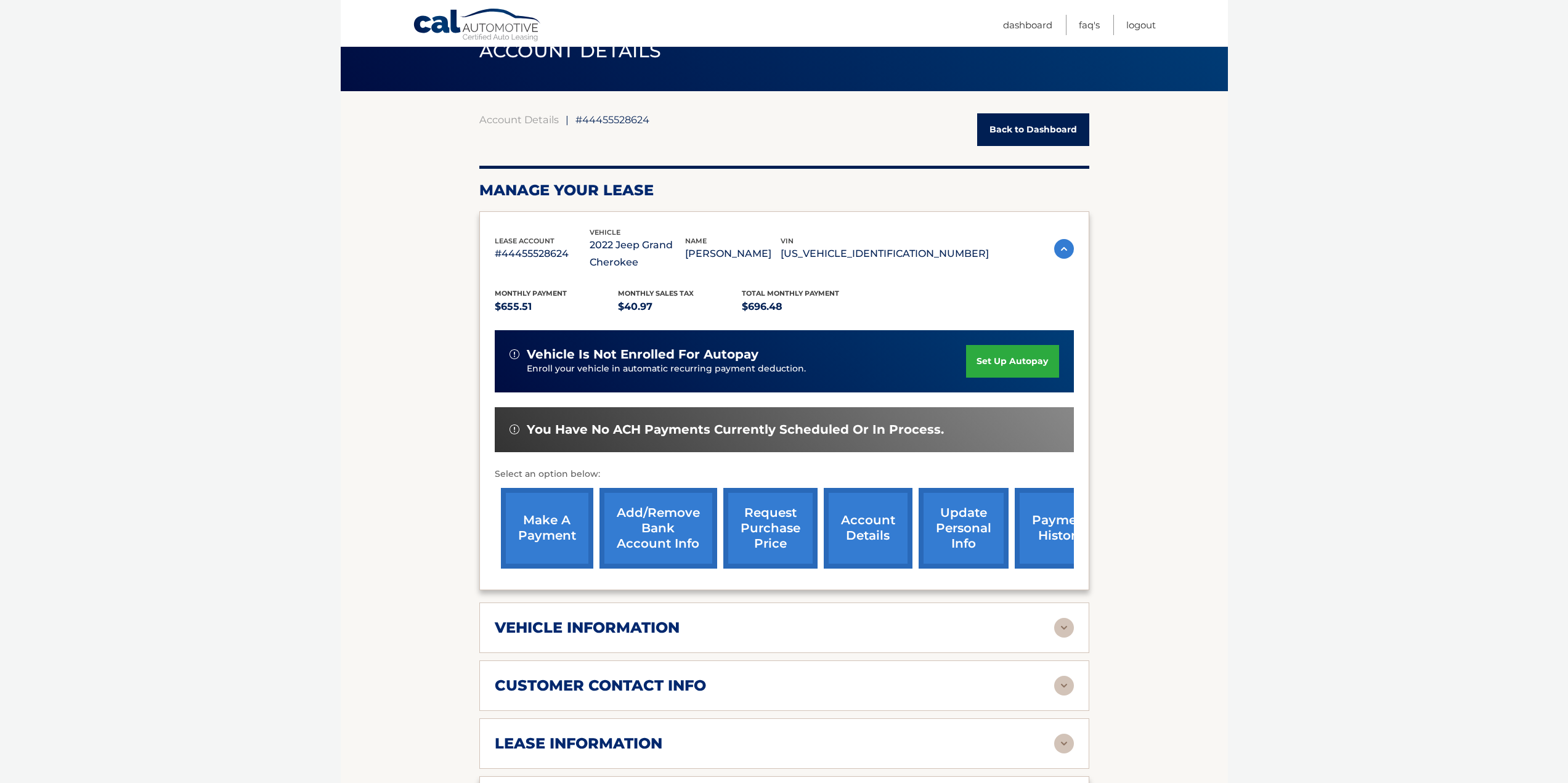
scroll to position [0, 0]
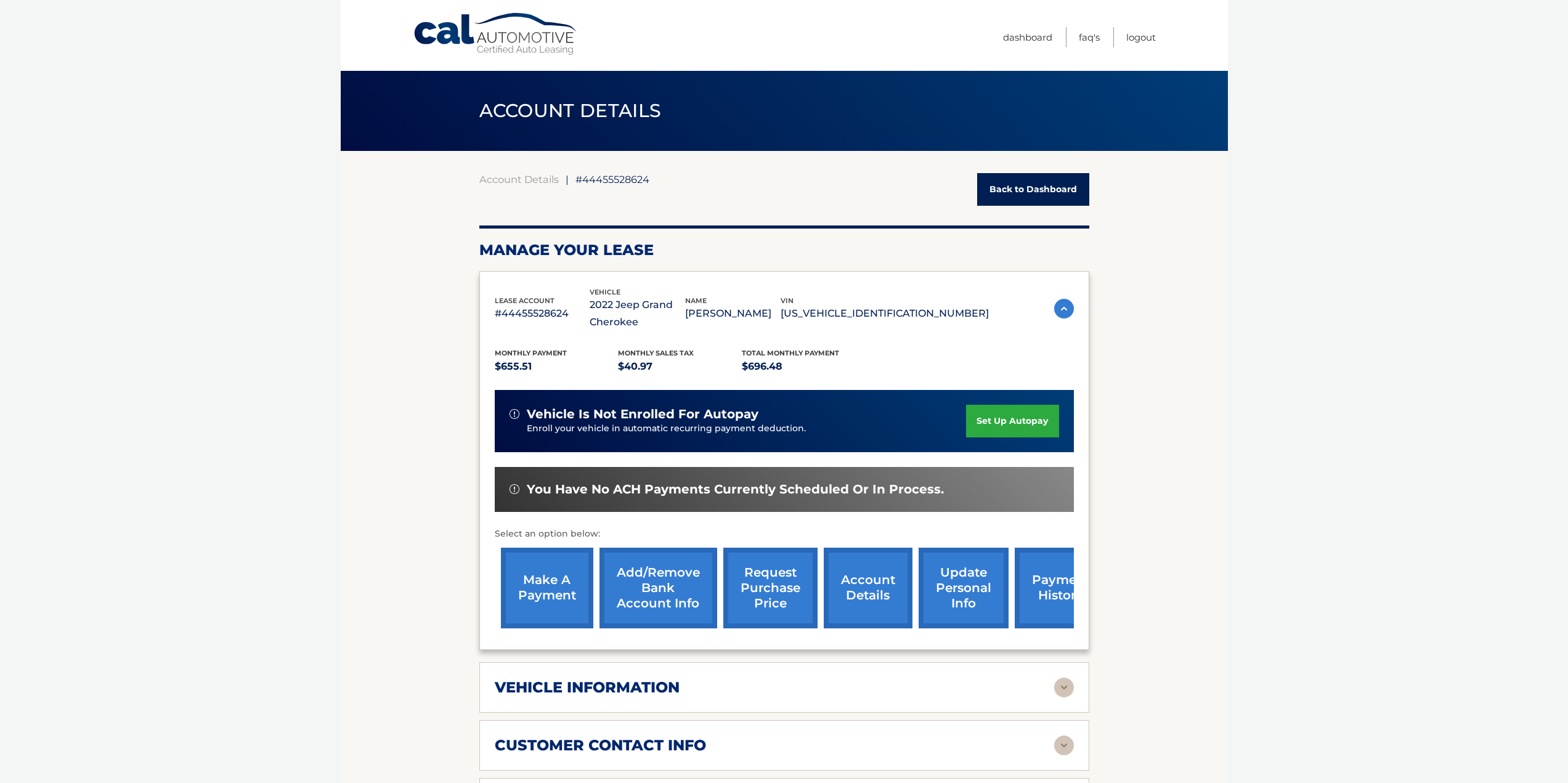
click at [1065, 306] on img at bounding box center [1064, 309] width 20 height 20
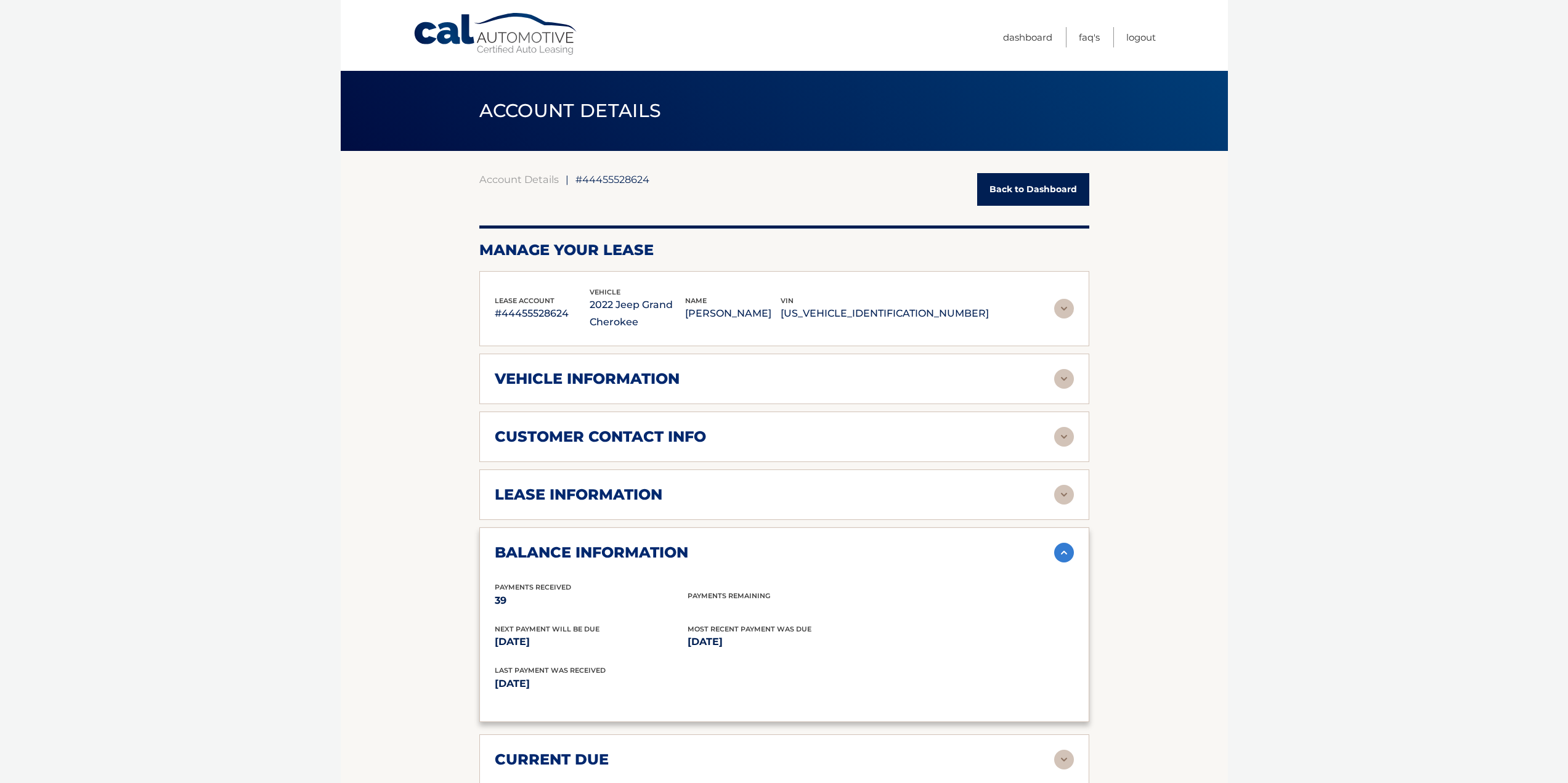
click at [1055, 310] on img at bounding box center [1064, 309] width 20 height 20
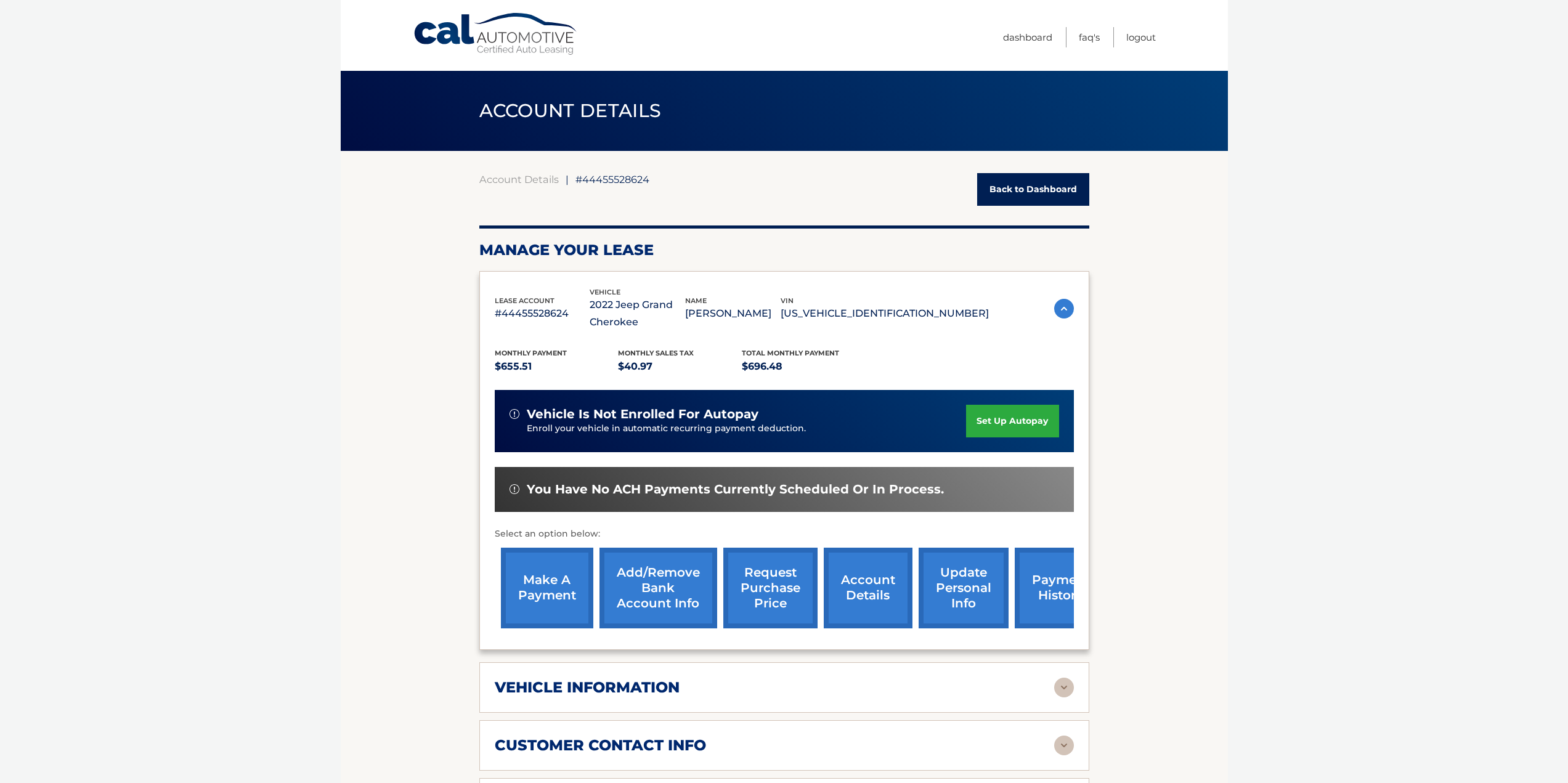
click at [1070, 304] on img at bounding box center [1064, 309] width 20 height 20
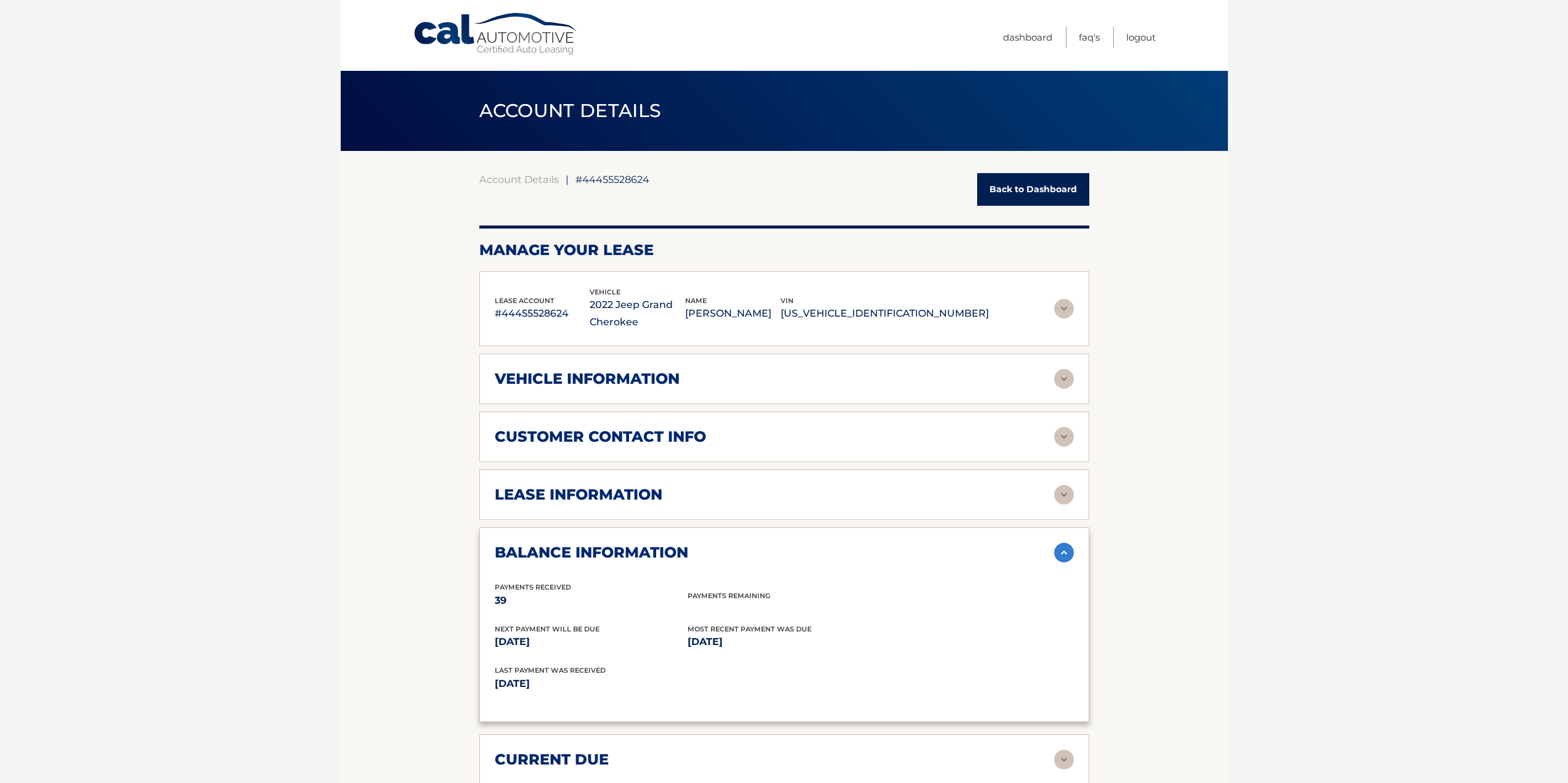
click at [1060, 388] on img at bounding box center [1064, 379] width 20 height 20
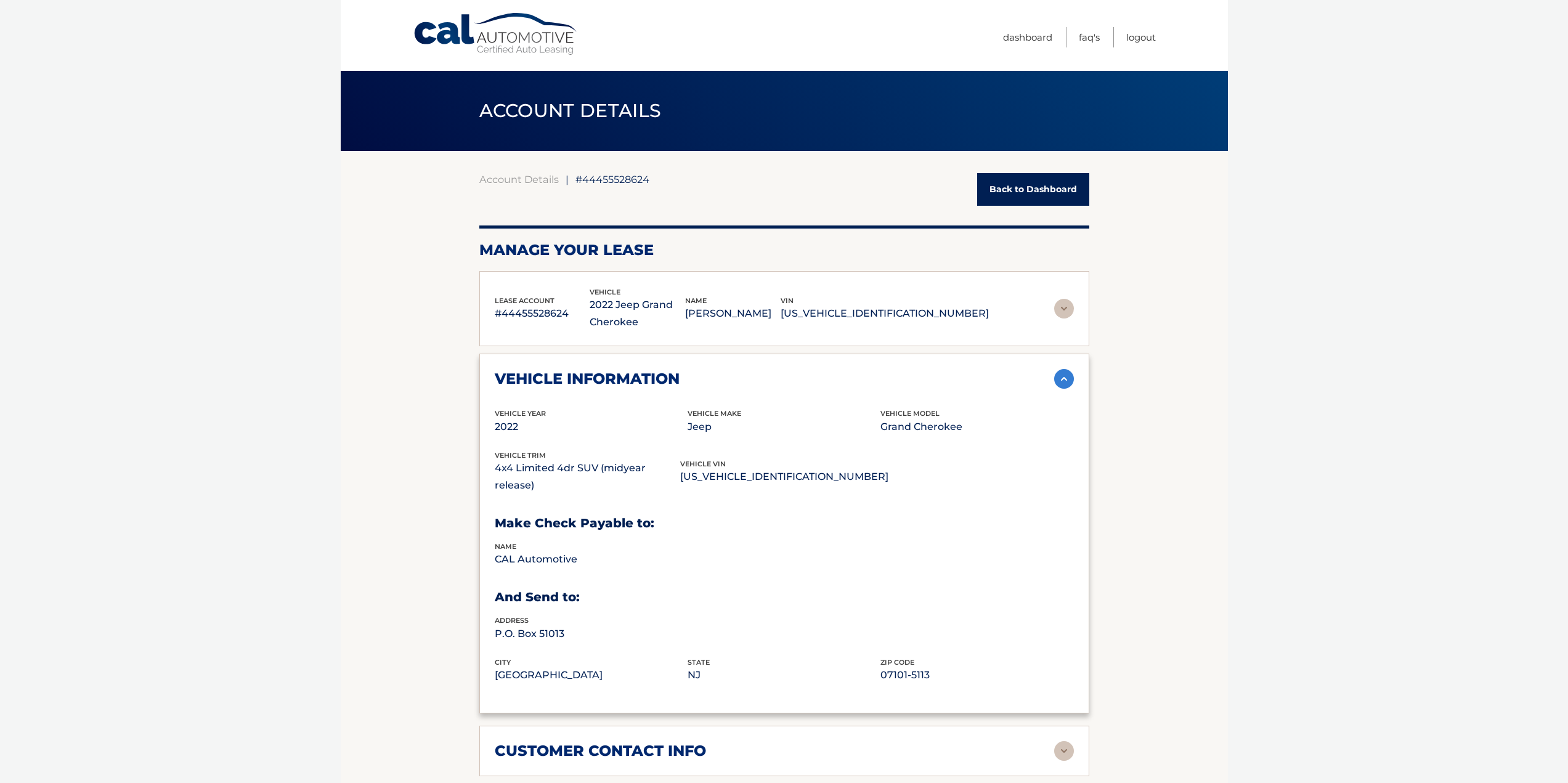
click at [1065, 387] on img at bounding box center [1064, 379] width 20 height 20
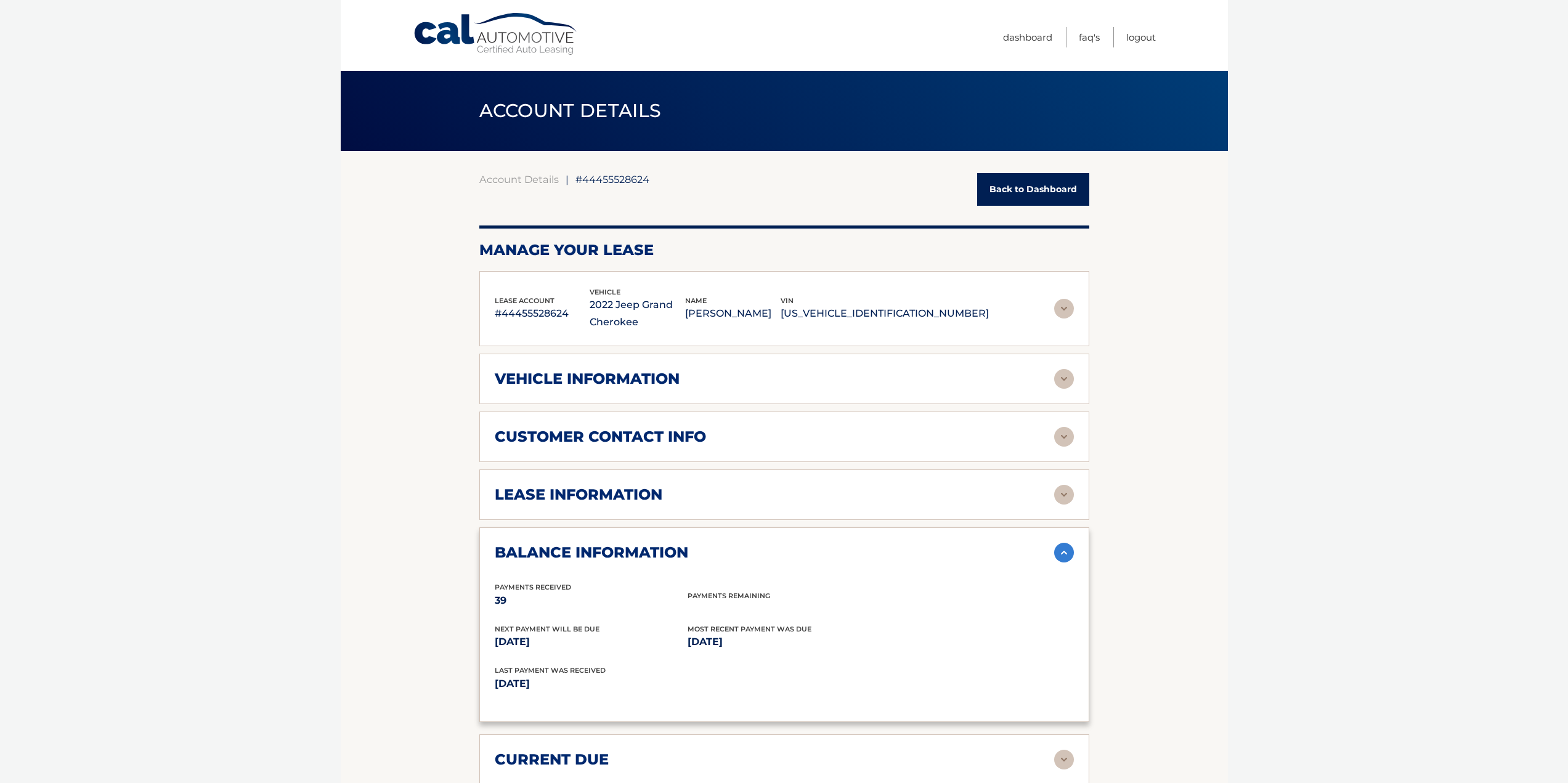
click at [1065, 433] on img at bounding box center [1064, 437] width 20 height 20
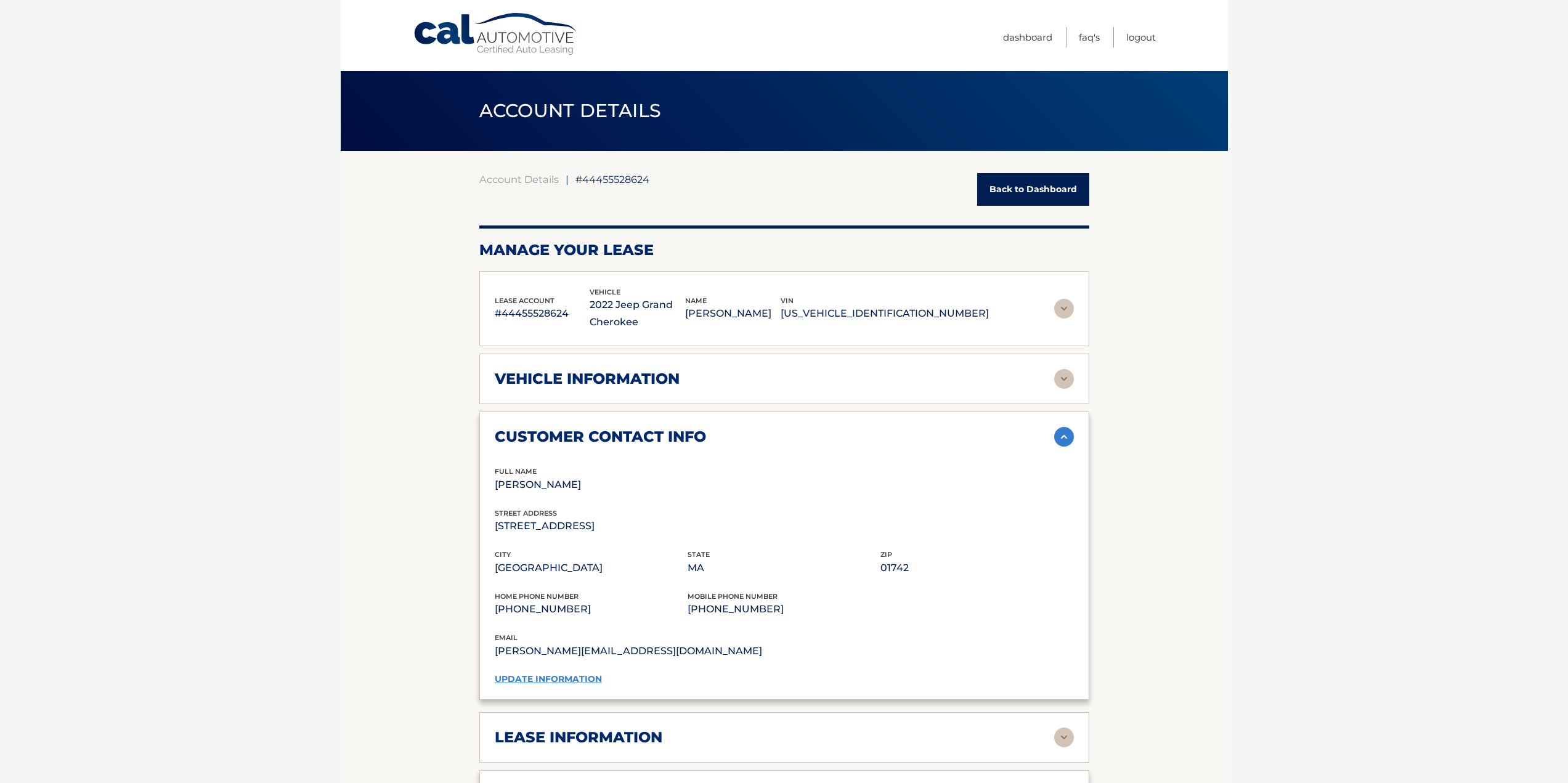
click at [1065, 433] on img at bounding box center [1064, 437] width 20 height 20
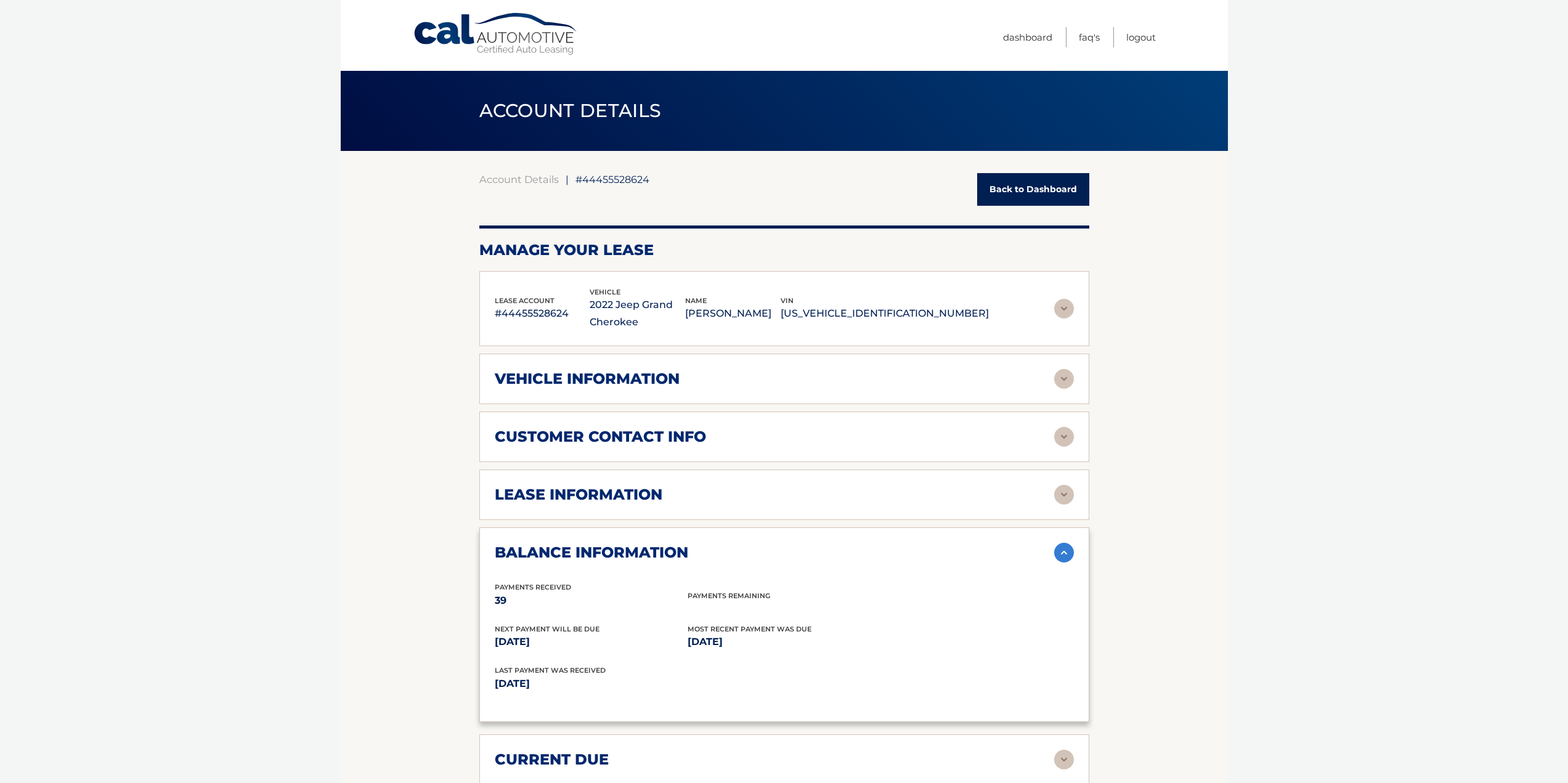
click at [1064, 495] on img at bounding box center [1064, 495] width 20 height 20
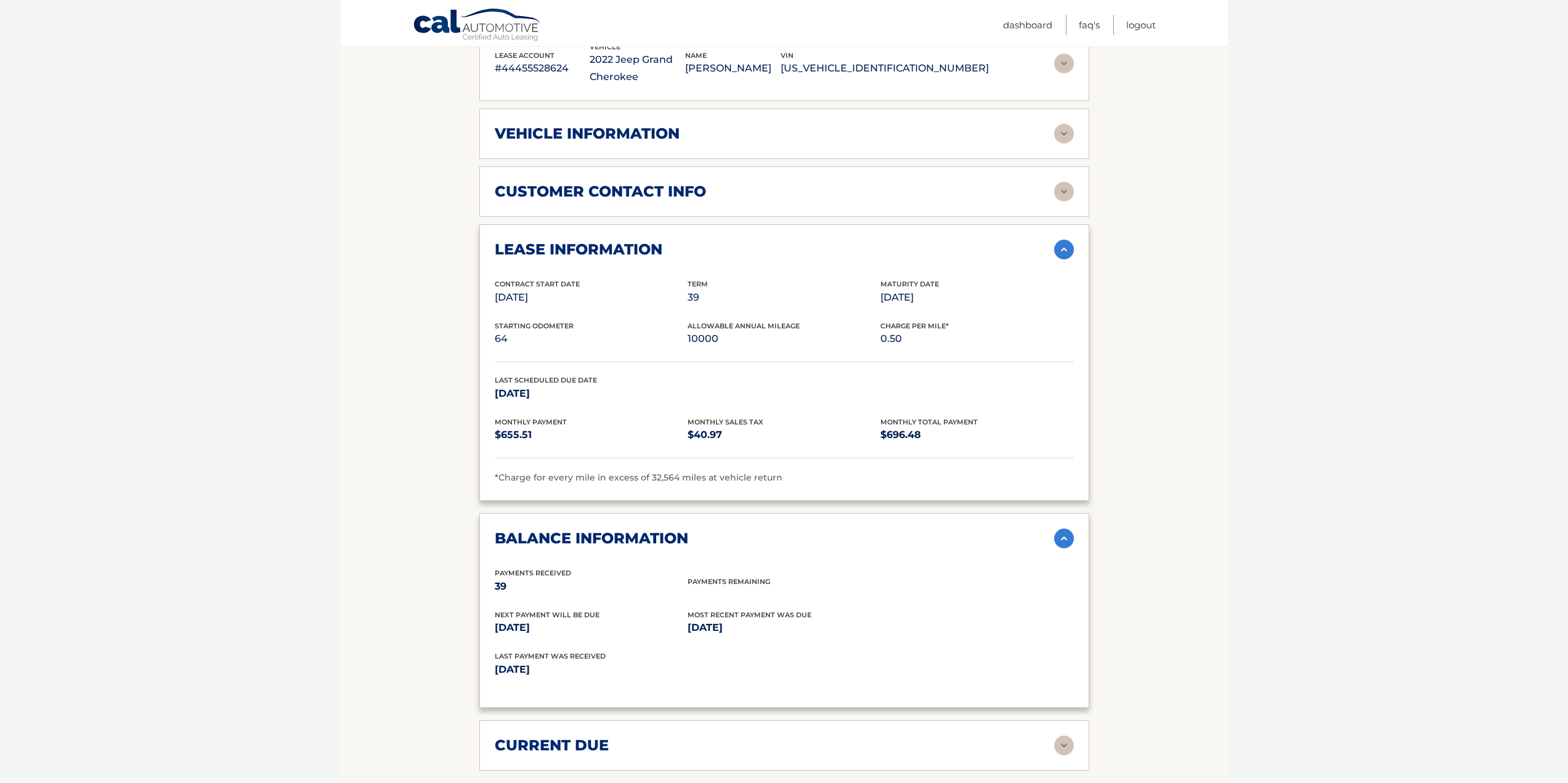
scroll to position [247, 0]
click at [1343, 476] on body "Cal Automotive Menu Dashboard FAQ's Logout ← |" at bounding box center [784, 145] width 1568 height 783
